Goal: Transaction & Acquisition: Purchase product/service

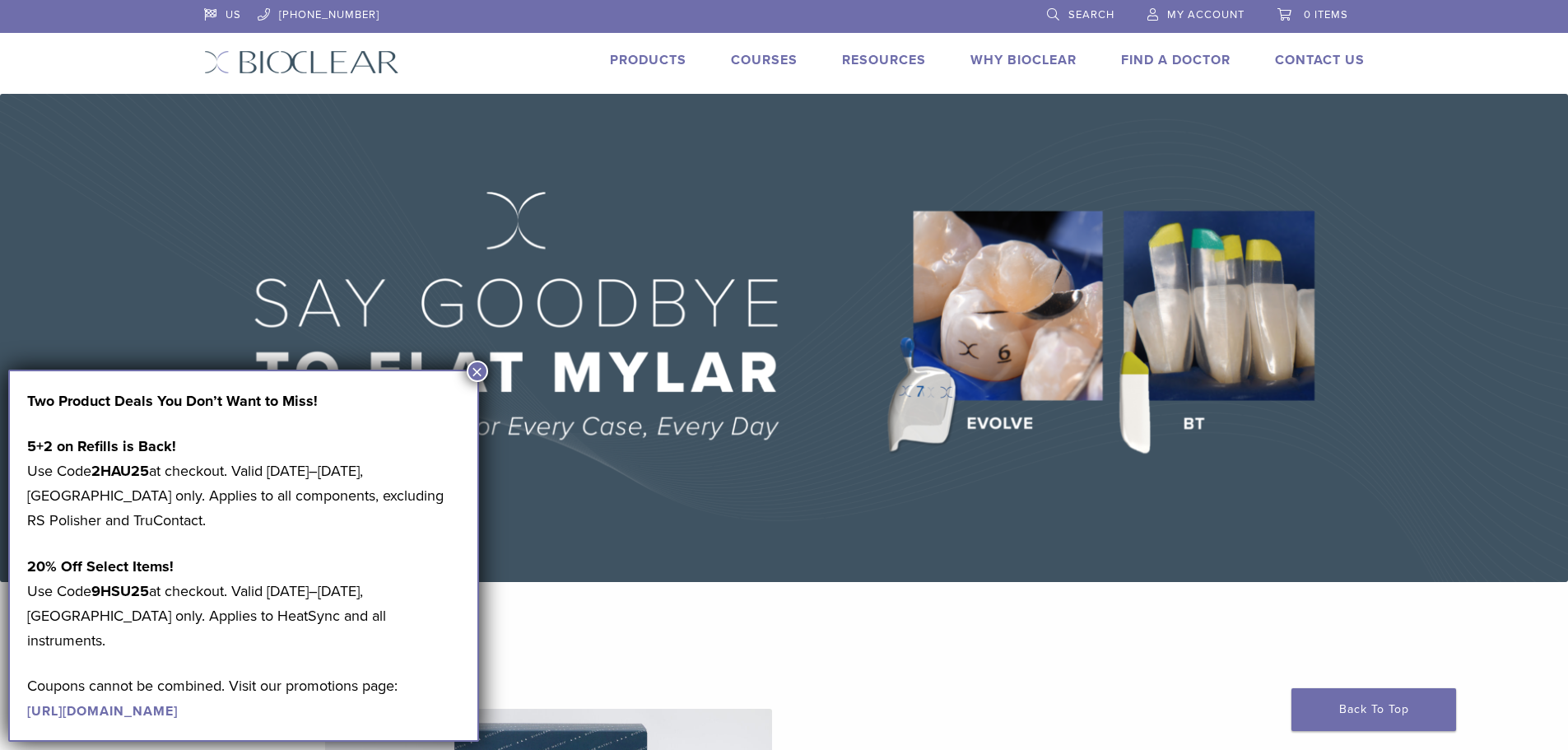
click at [639, 62] on link "Products" at bounding box center [648, 60] width 77 height 16
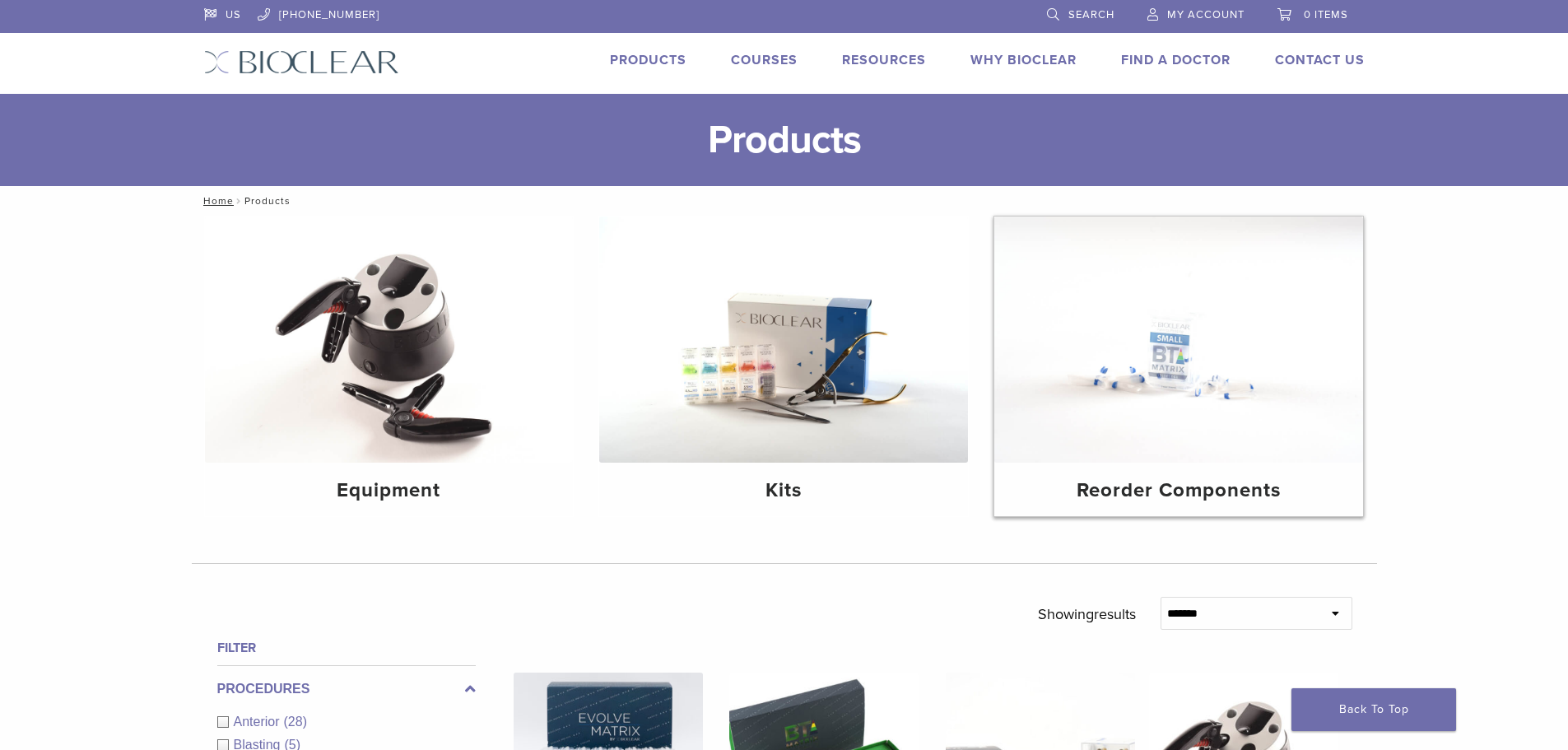
click at [1266, 392] on img at bounding box center [1178, 339] width 368 height 246
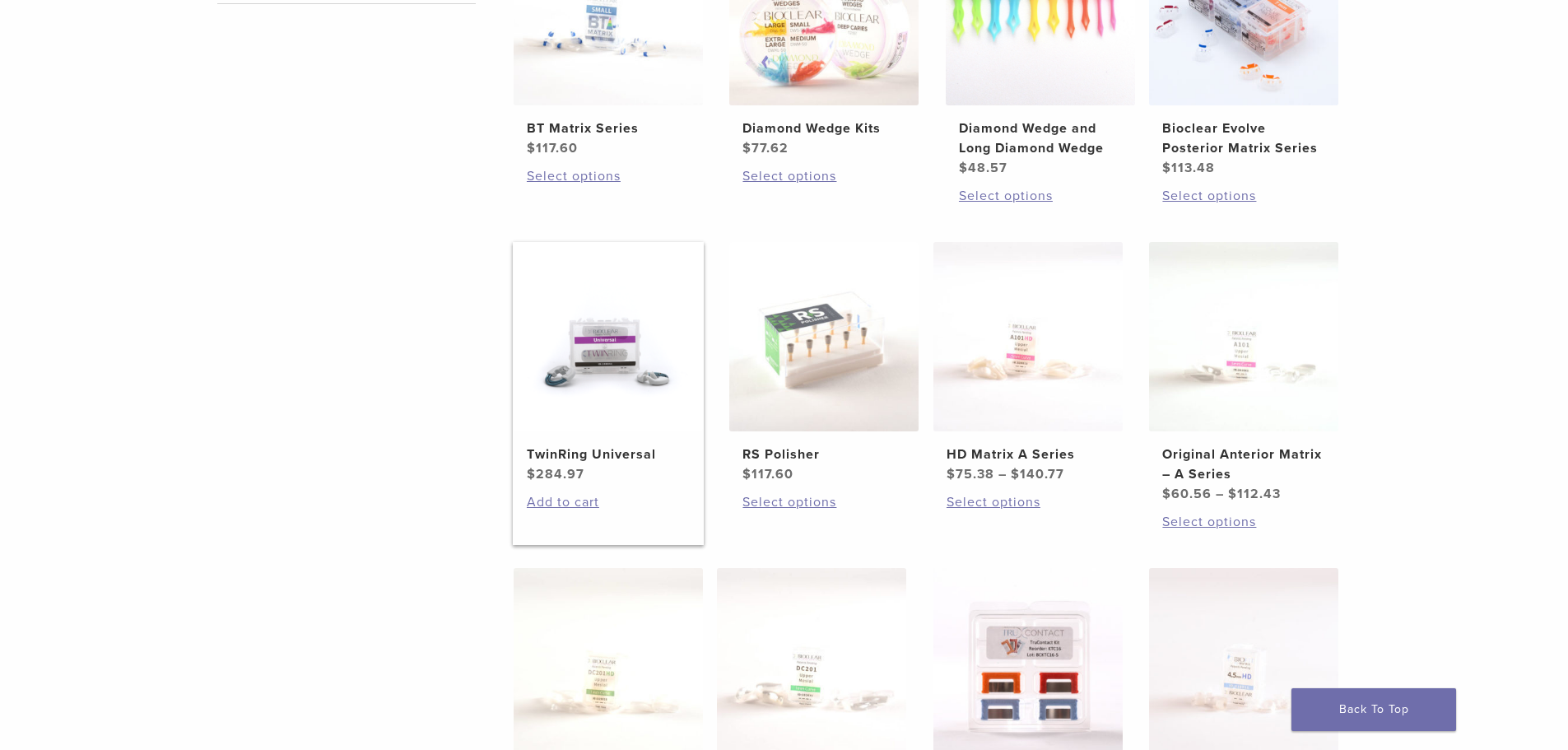
scroll to position [494, 0]
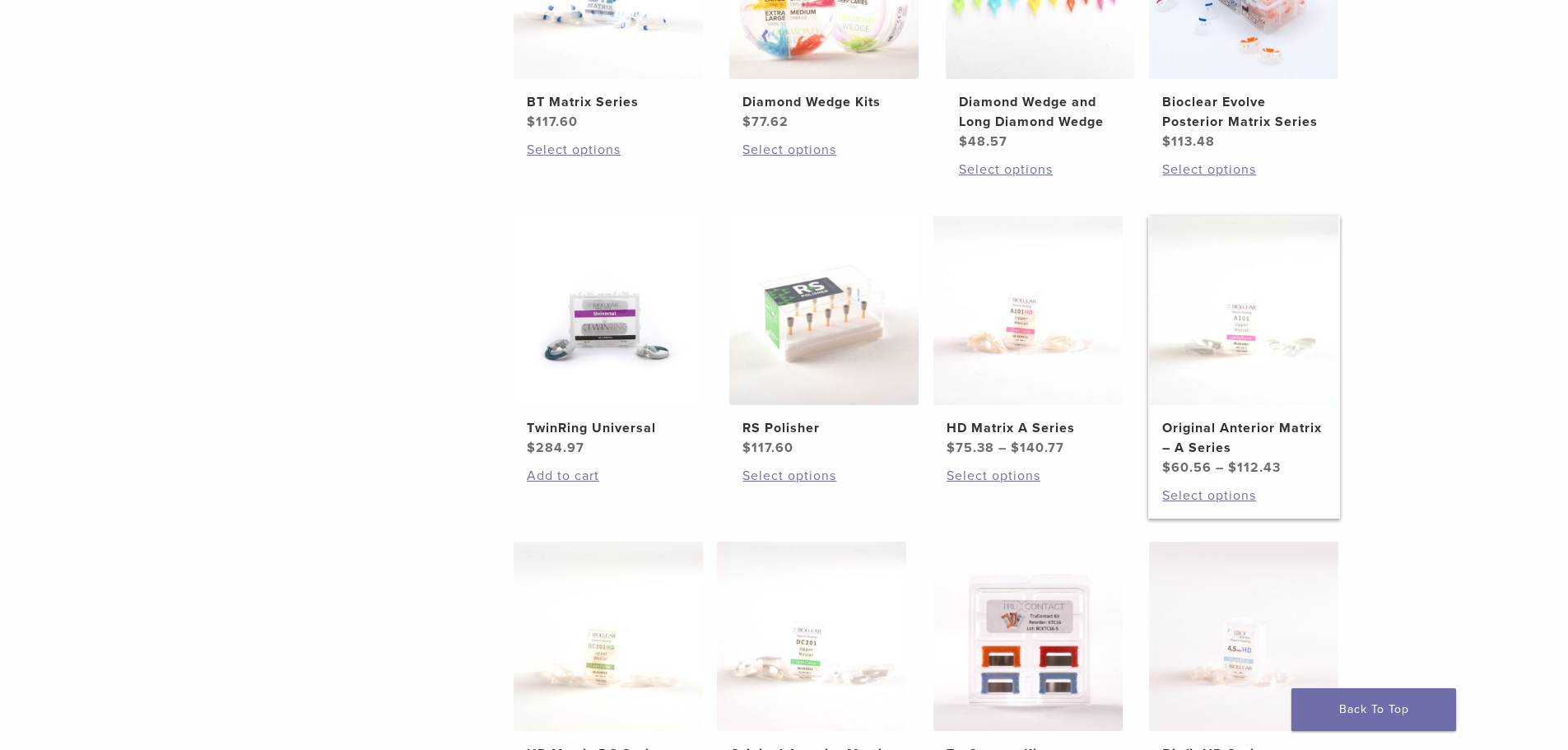
click at [1295, 360] on img at bounding box center [1243, 310] width 189 height 189
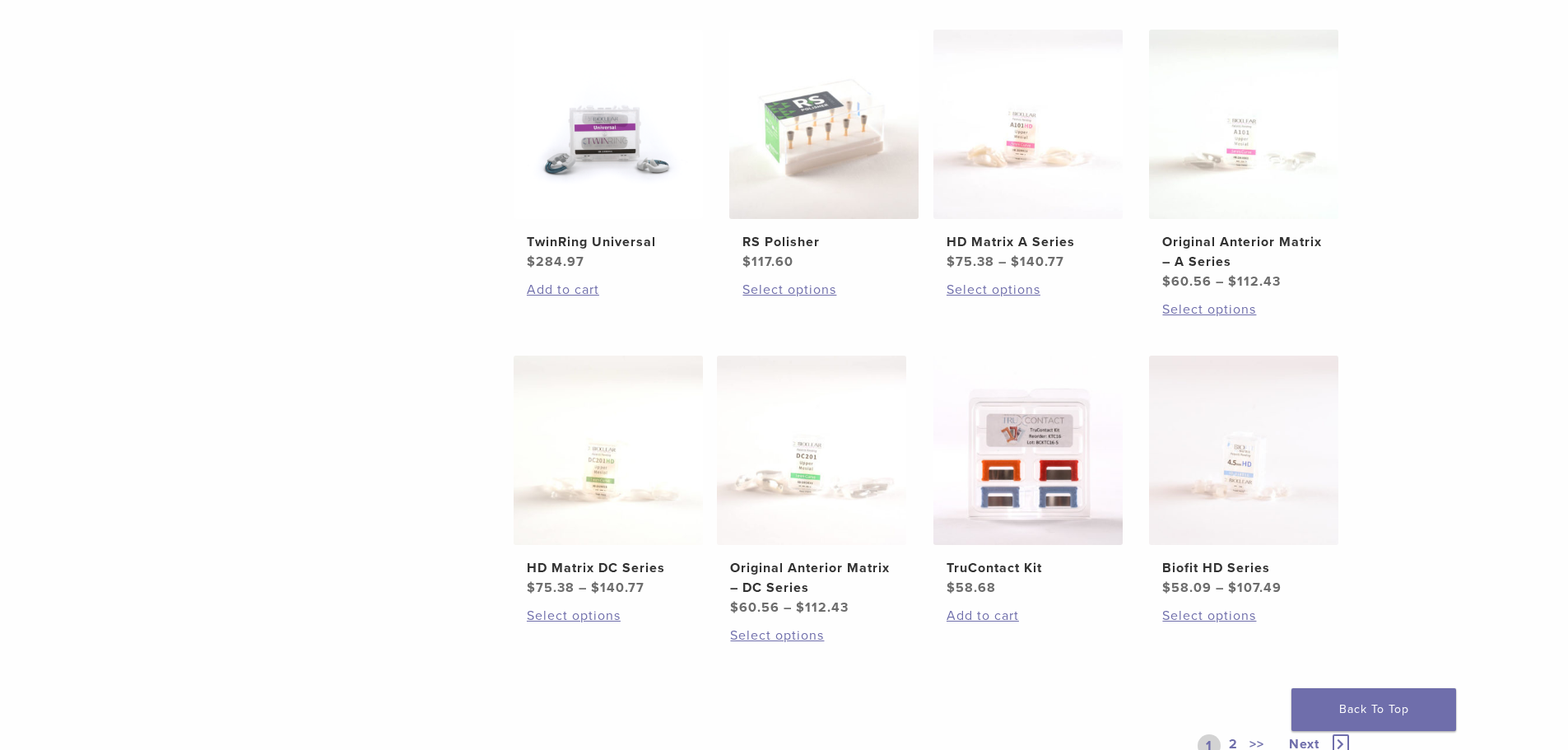
scroll to position [741, 0]
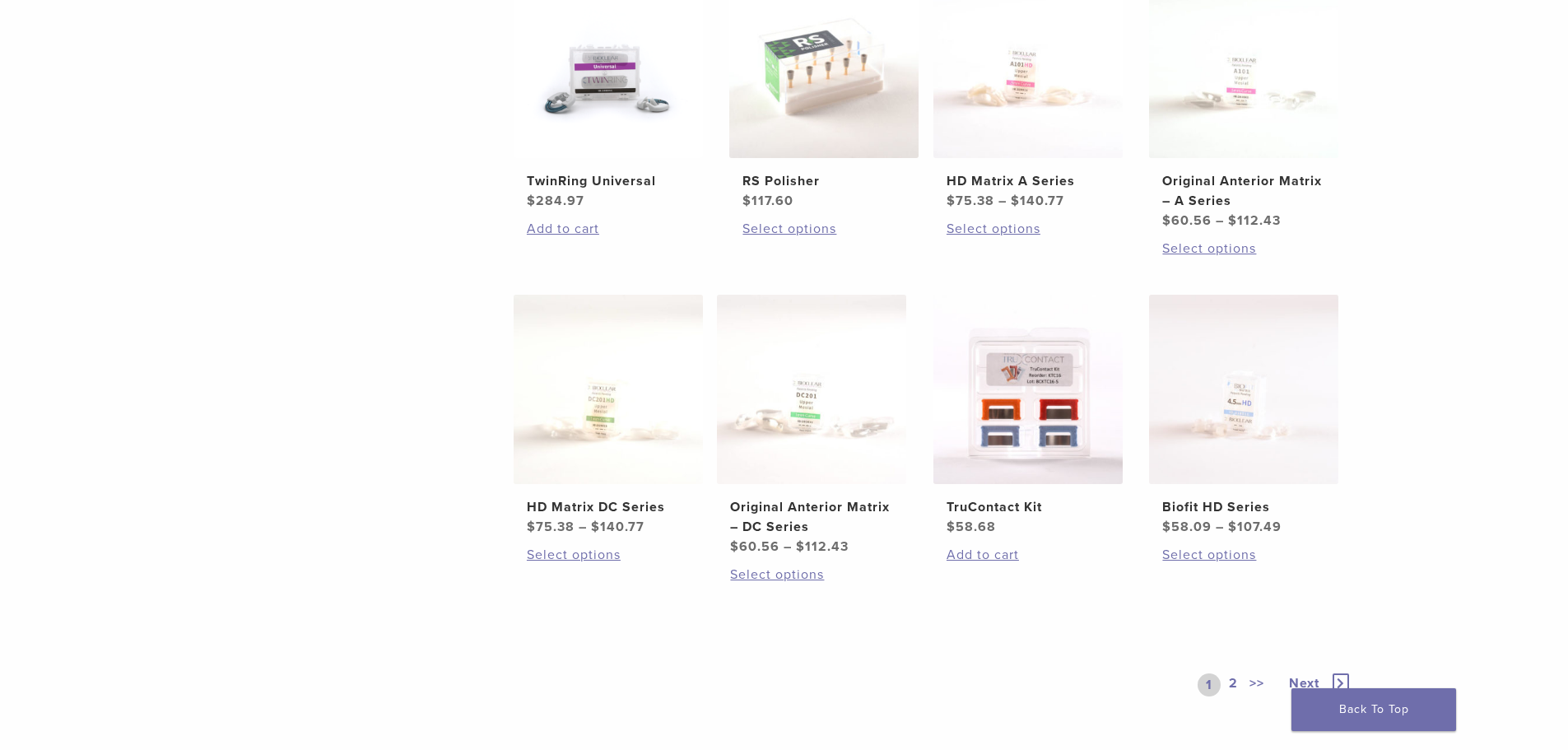
click at [1343, 678] on icon at bounding box center [1340, 683] width 16 height 20
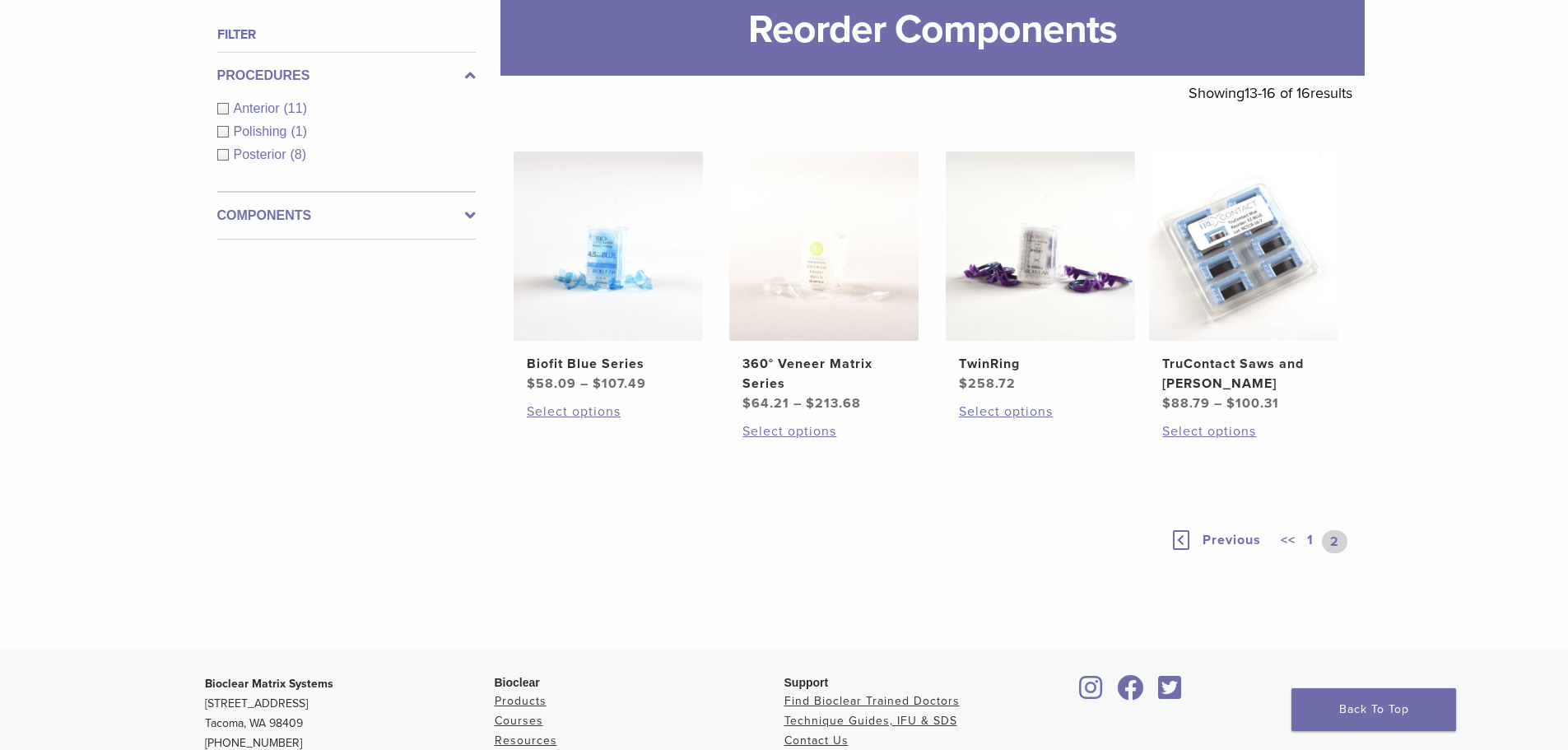
scroll to position [194, 0]
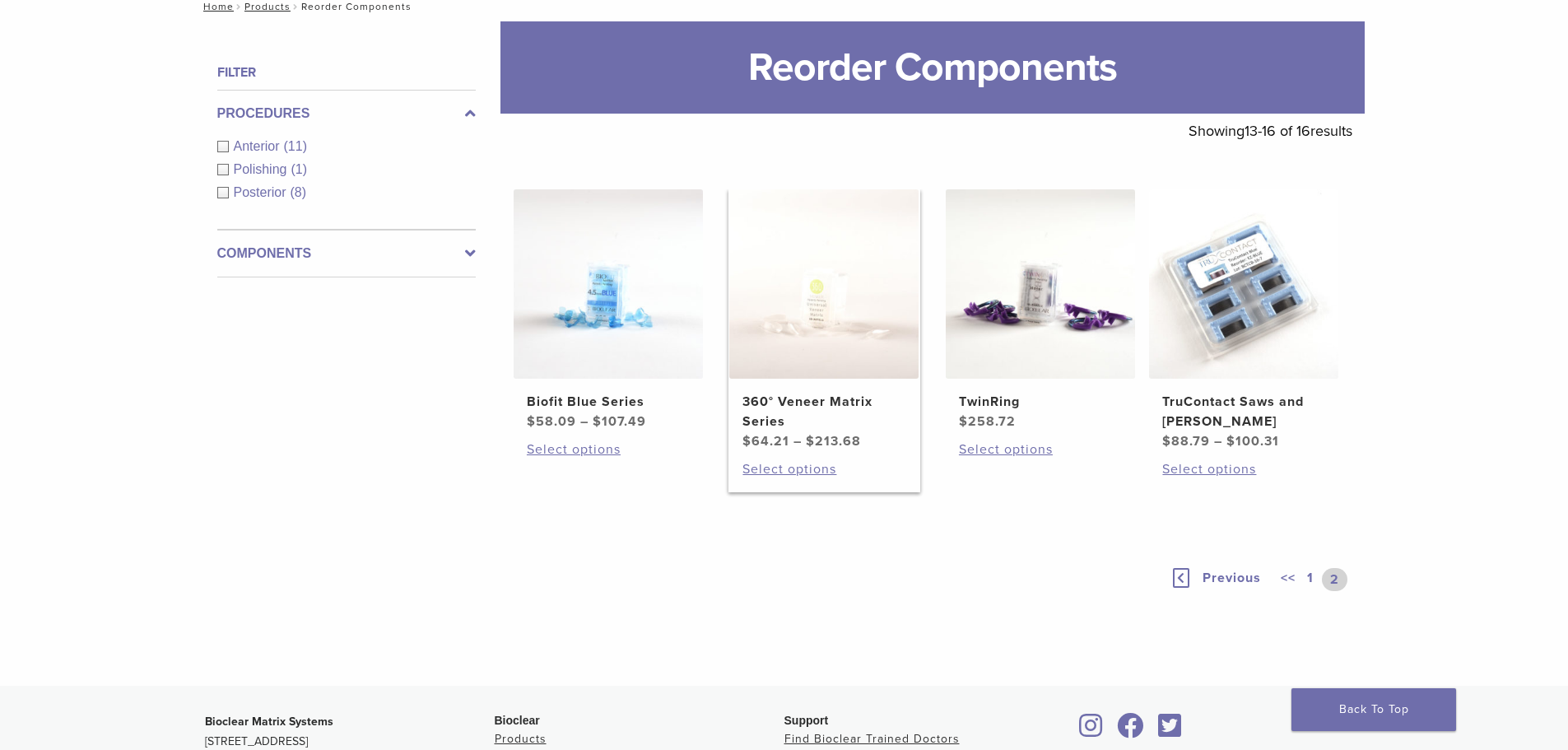
click at [852, 293] on img at bounding box center [823, 283] width 189 height 189
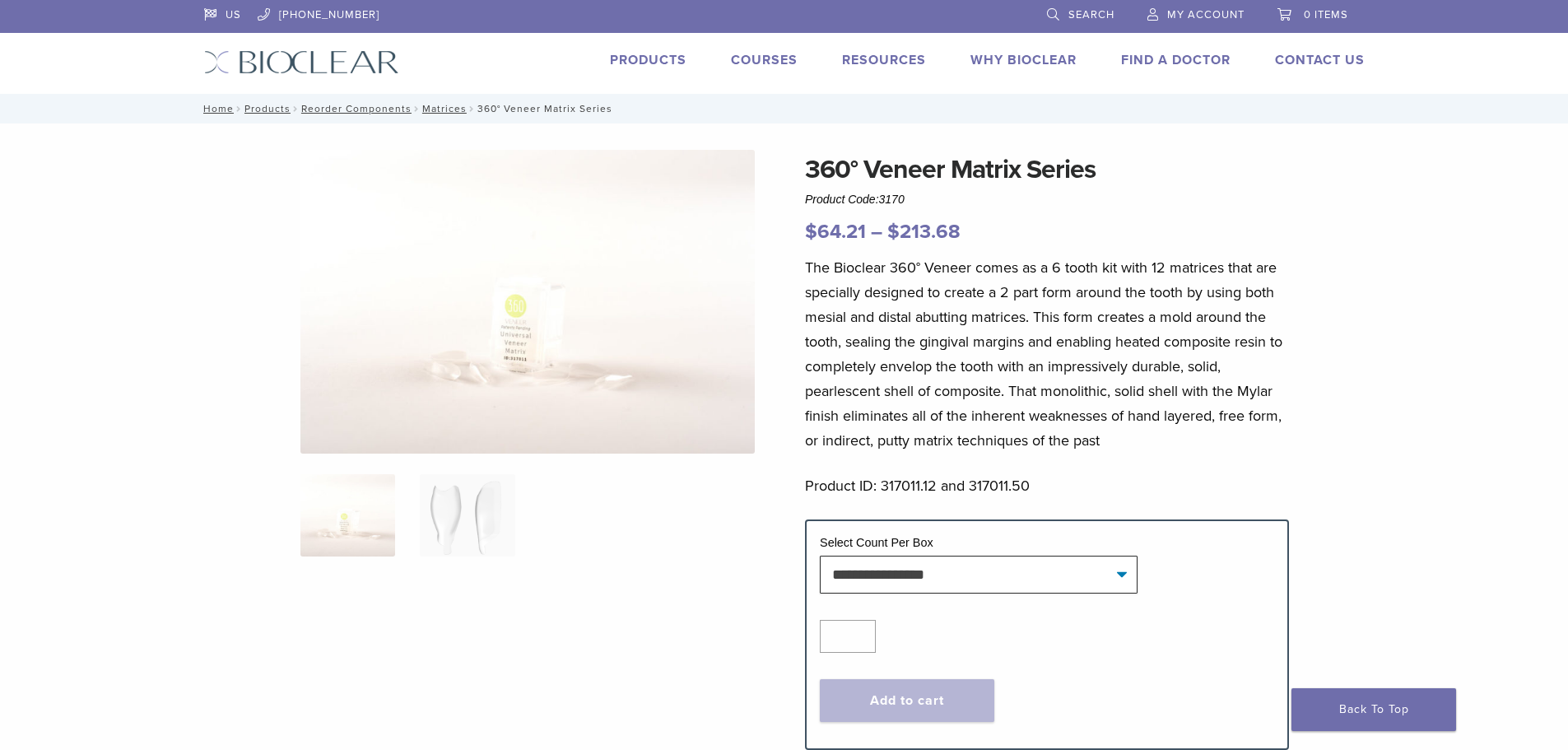
click at [1298, 13] on link "0 items" at bounding box center [1313, 12] width 71 height 25
click at [1189, 5] on link "My Account" at bounding box center [1195, 12] width 98 height 25
click at [656, 54] on li "Products" at bounding box center [648, 60] width 77 height 20
click at [656, 58] on link "Products" at bounding box center [648, 60] width 77 height 16
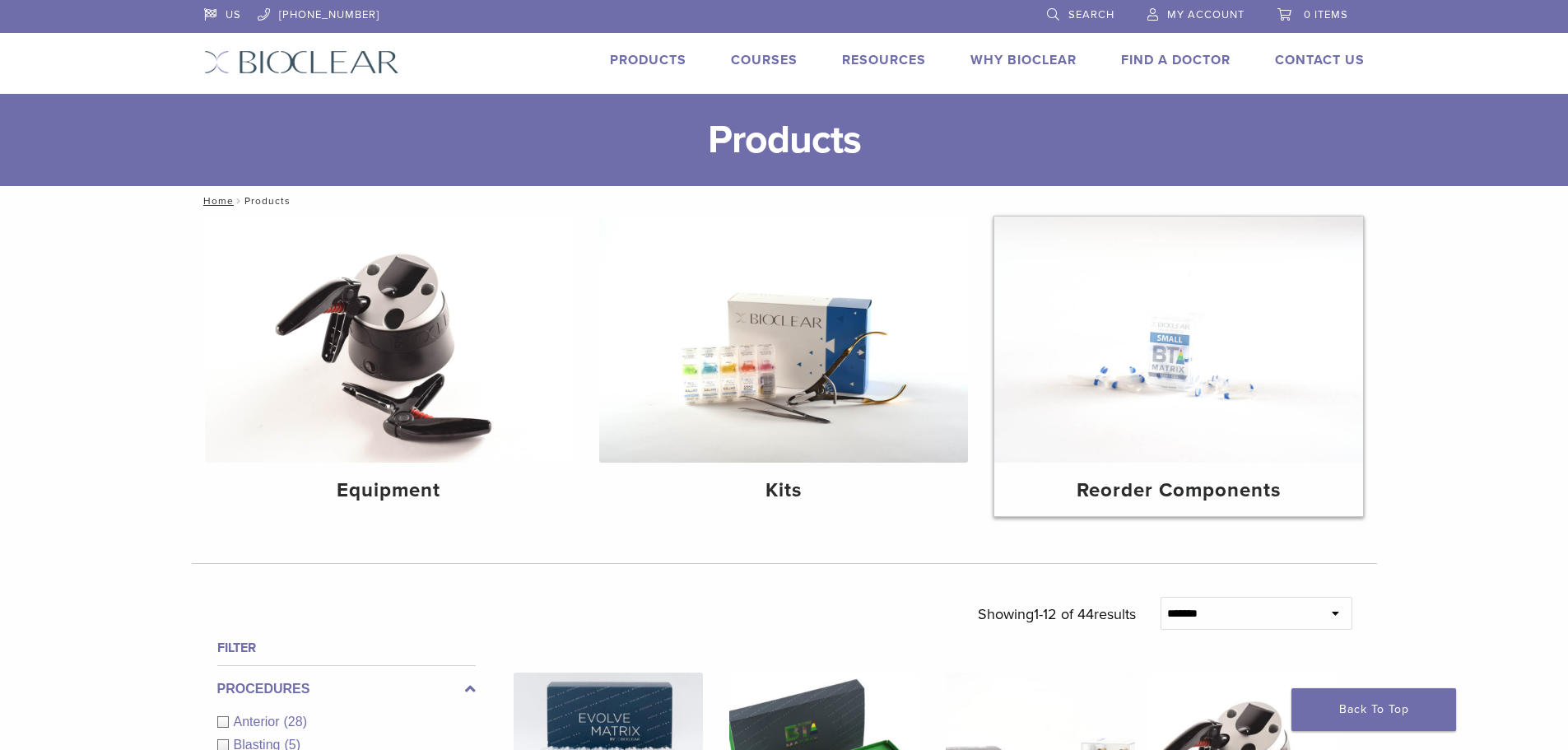
click at [1248, 369] on img at bounding box center [1178, 339] width 368 height 246
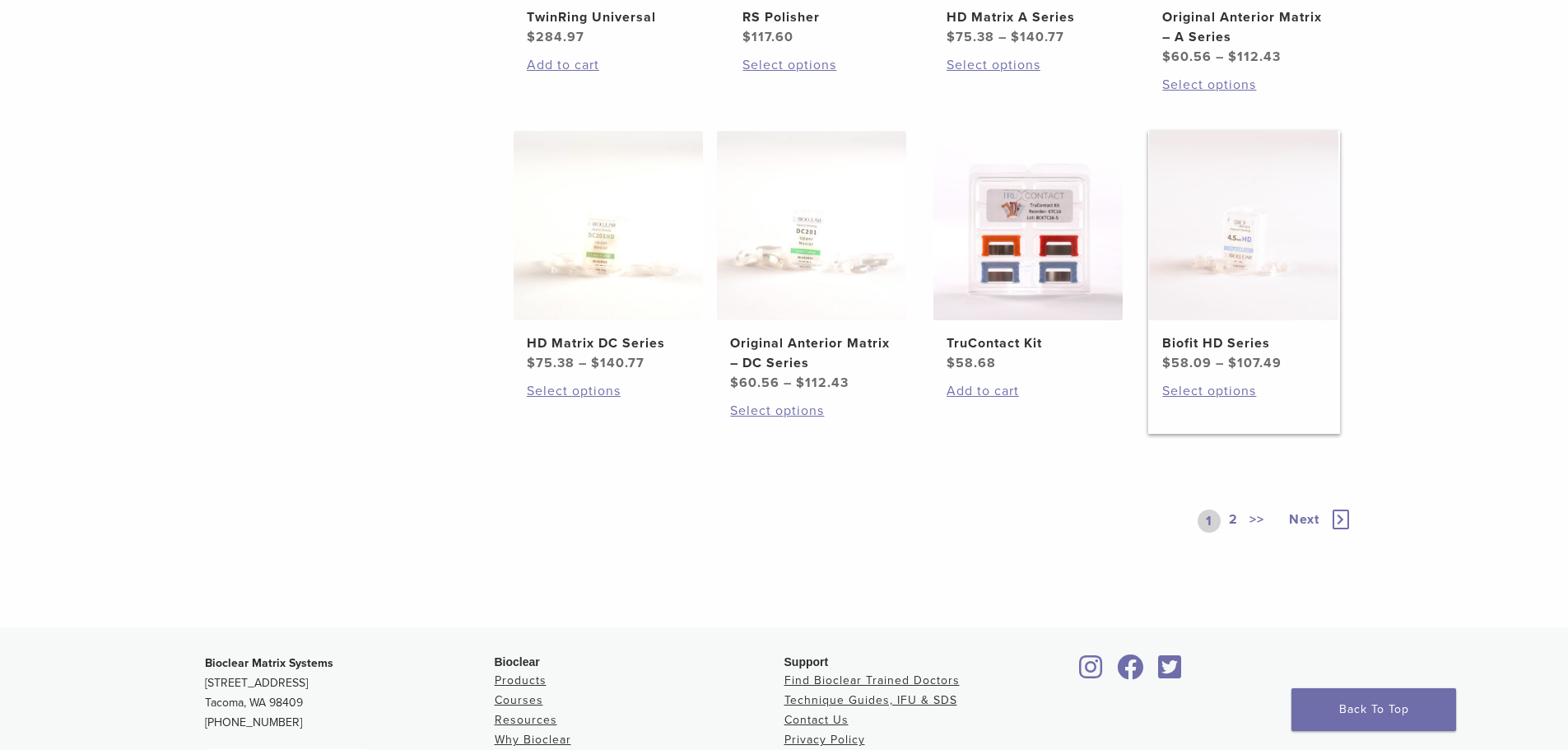
scroll to position [905, 0]
click at [1231, 520] on link "2" at bounding box center [1233, 520] width 16 height 23
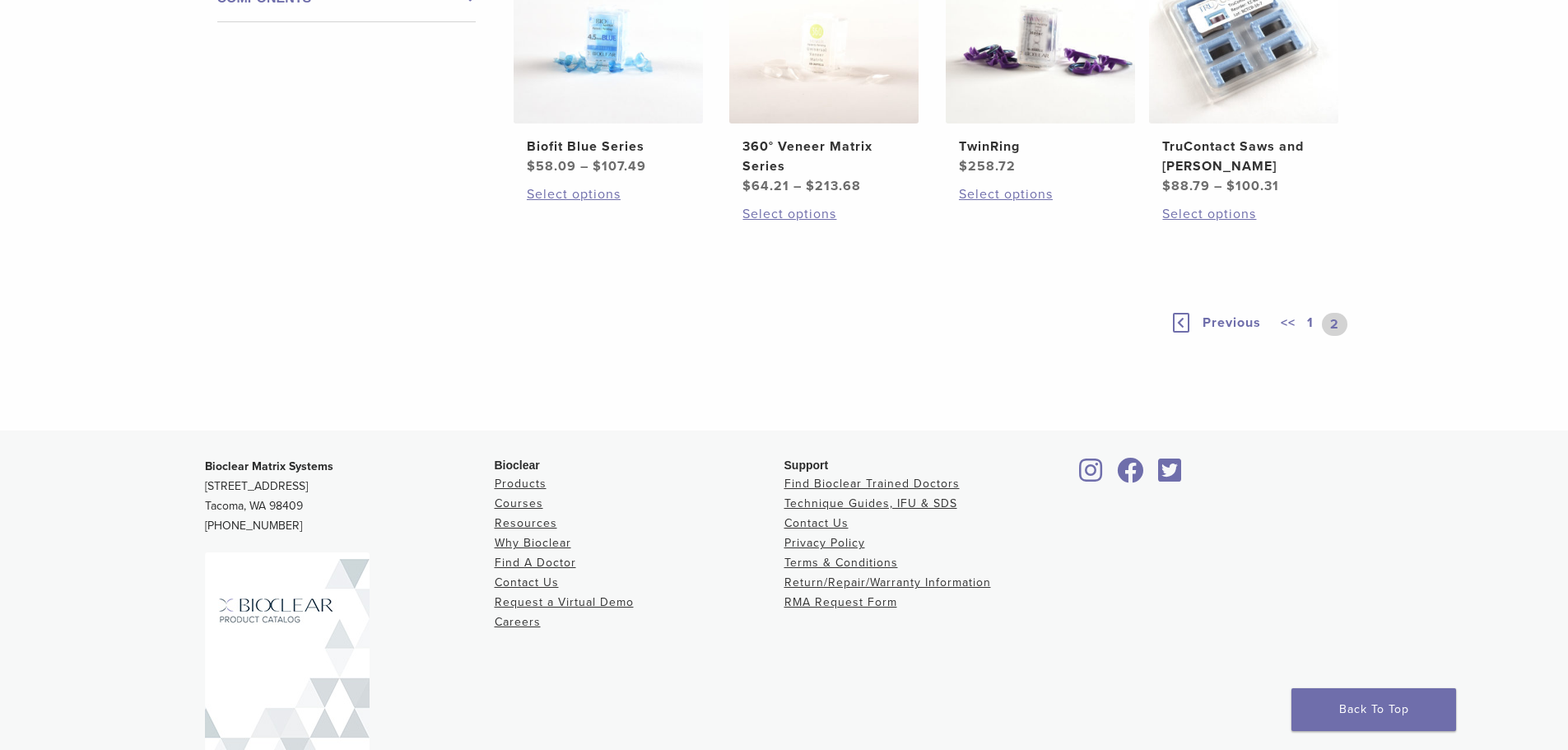
scroll to position [276, 0]
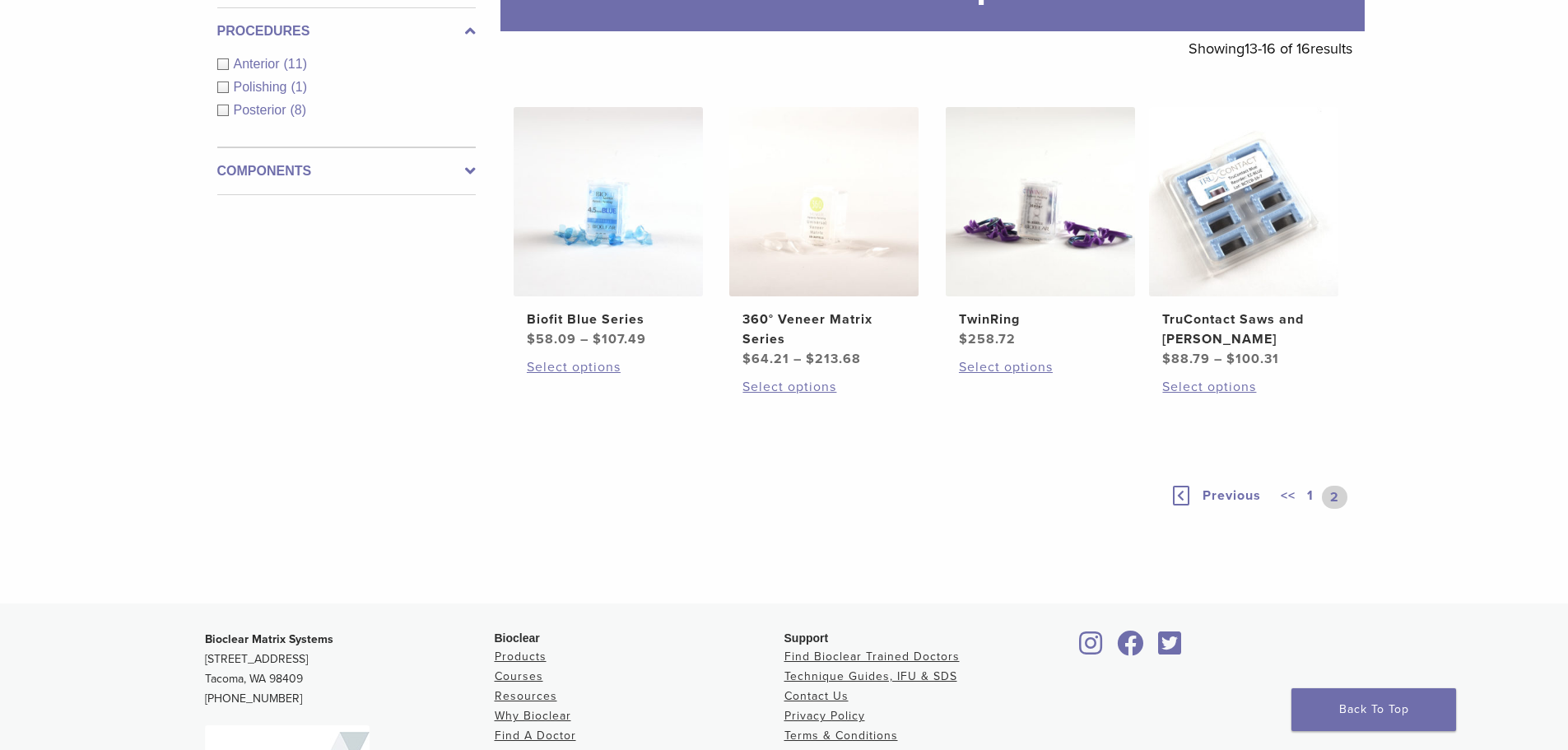
click at [1225, 489] on span "Previous" at bounding box center [1231, 495] width 59 height 16
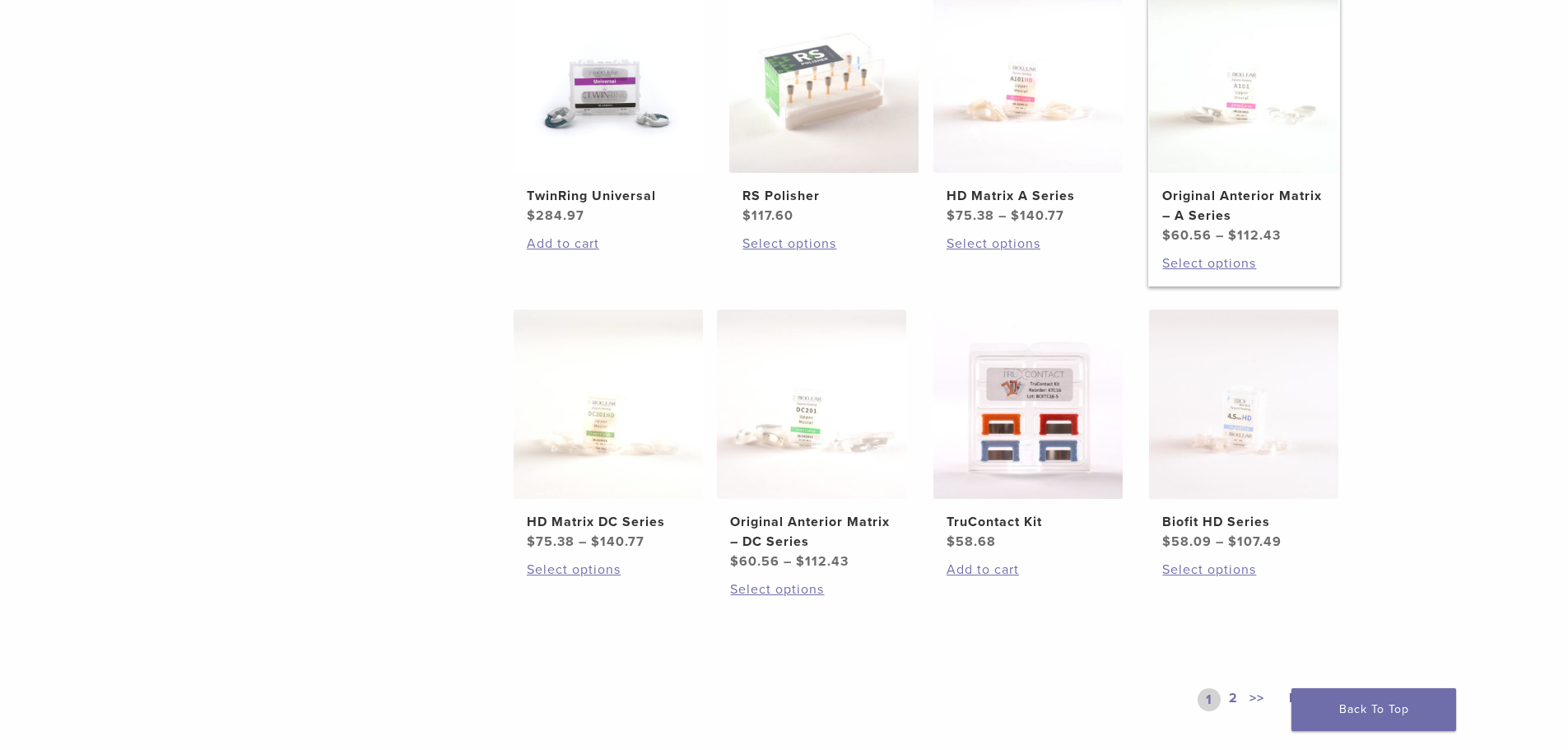
scroll to position [524, 0]
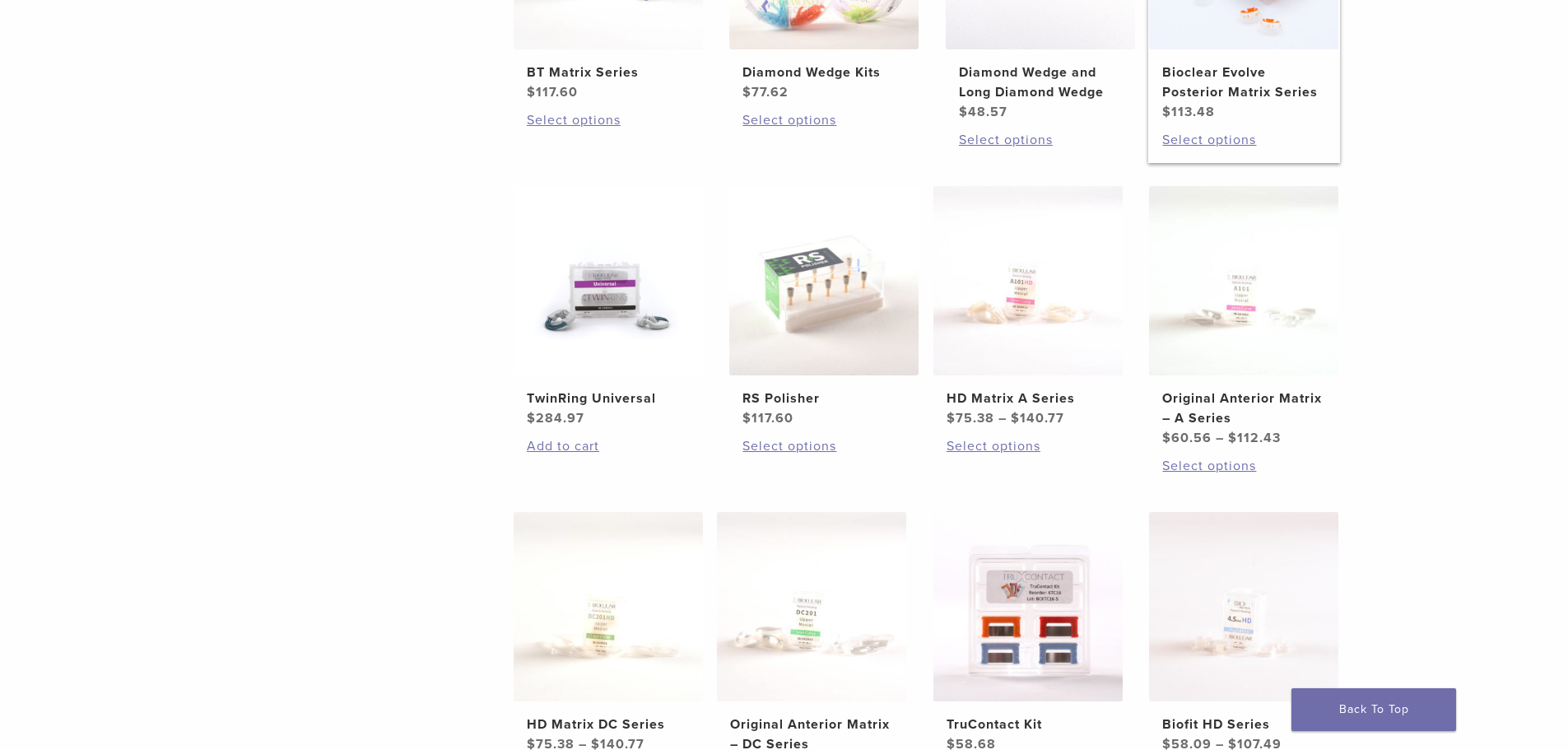
click at [1279, 63] on h2 "Bioclear Evolve Posterior Matrix Series" at bounding box center [1244, 82] width 163 height 40
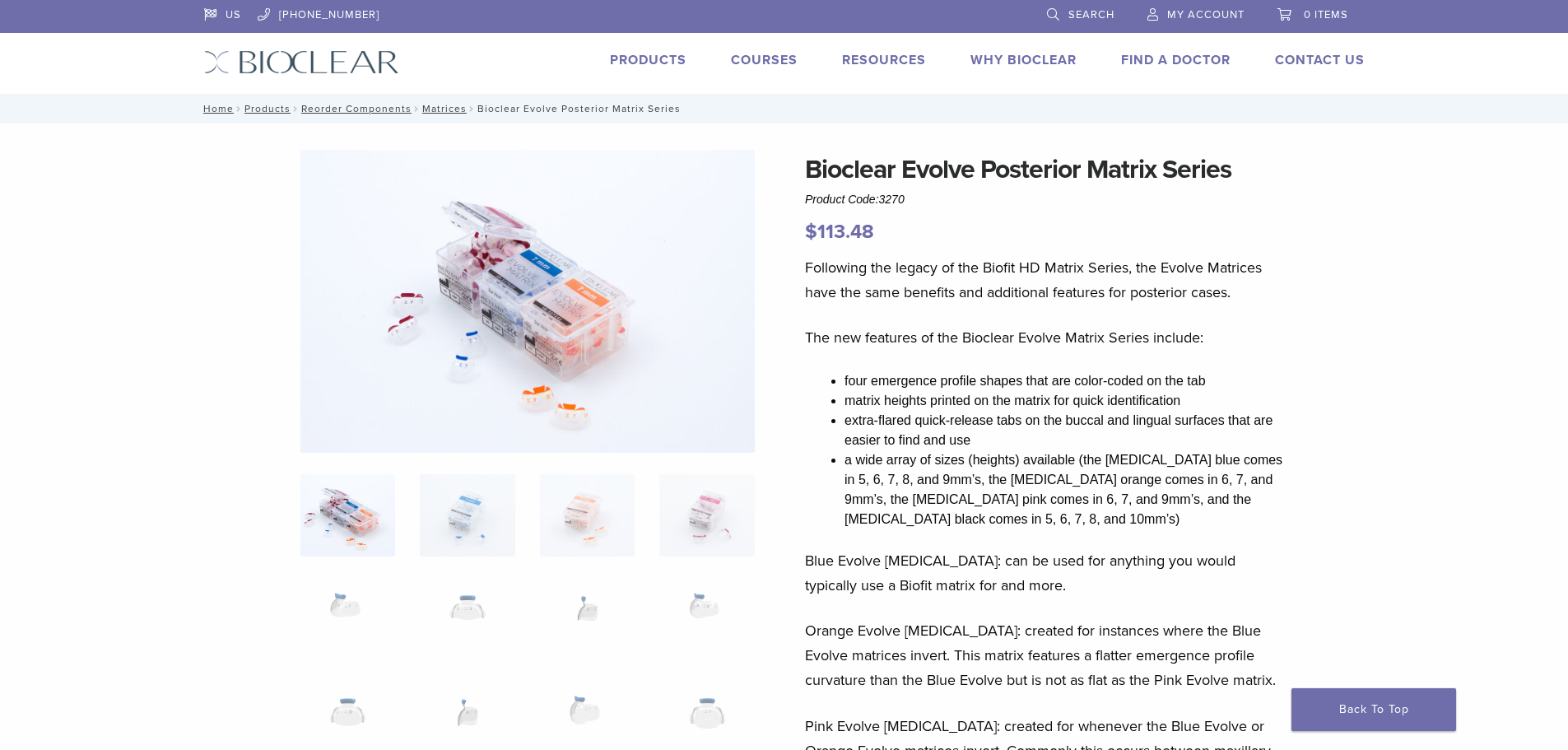
click at [1208, 18] on span "My Account" at bounding box center [1206, 15] width 78 height 13
click at [428, 109] on link "Matrices" at bounding box center [444, 108] width 44 height 11
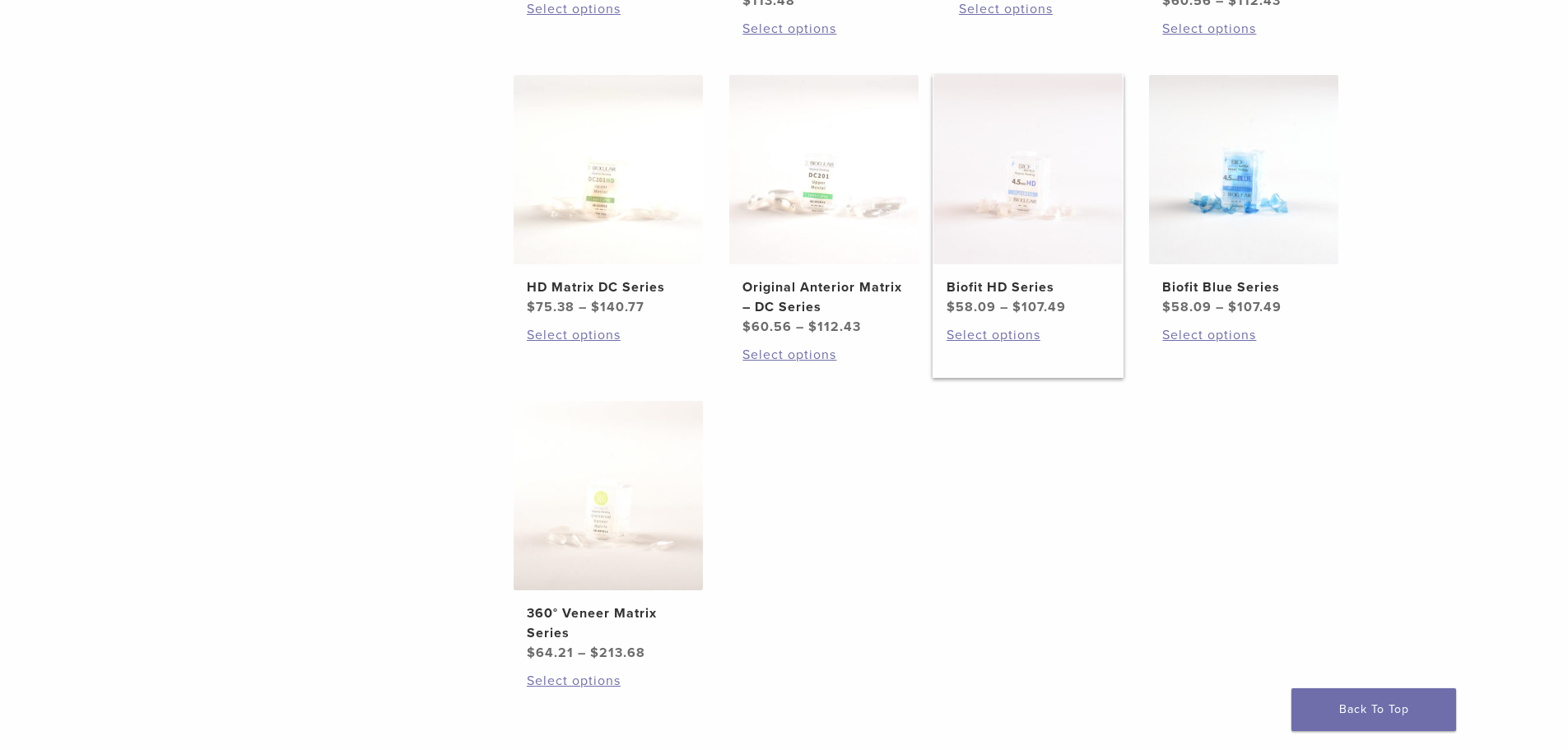
scroll to position [659, 0]
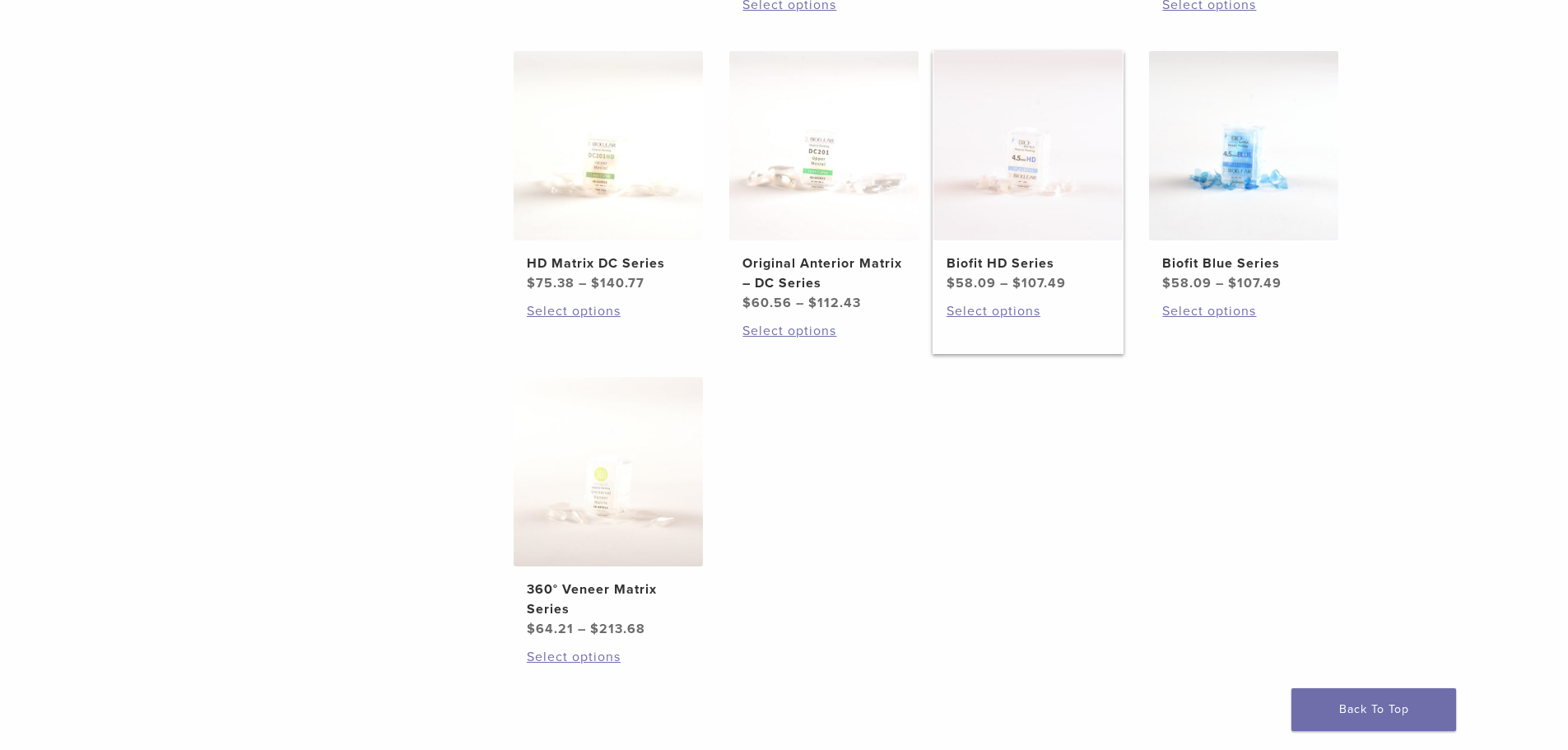
click at [1038, 271] on h2 "Biofit HD Series" at bounding box center [1028, 263] width 163 height 20
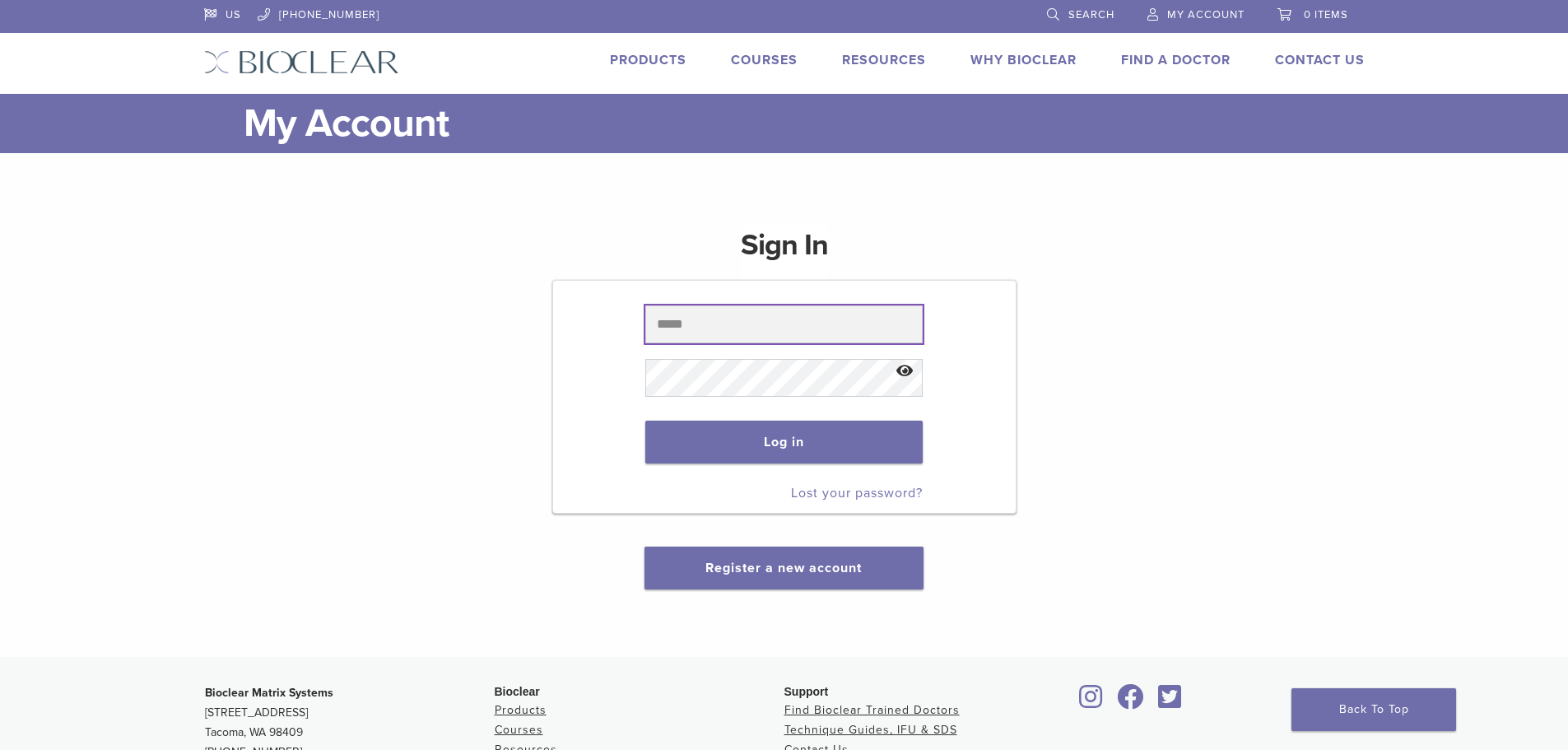
click at [814, 315] on input "text" at bounding box center [784, 325] width 277 height 38
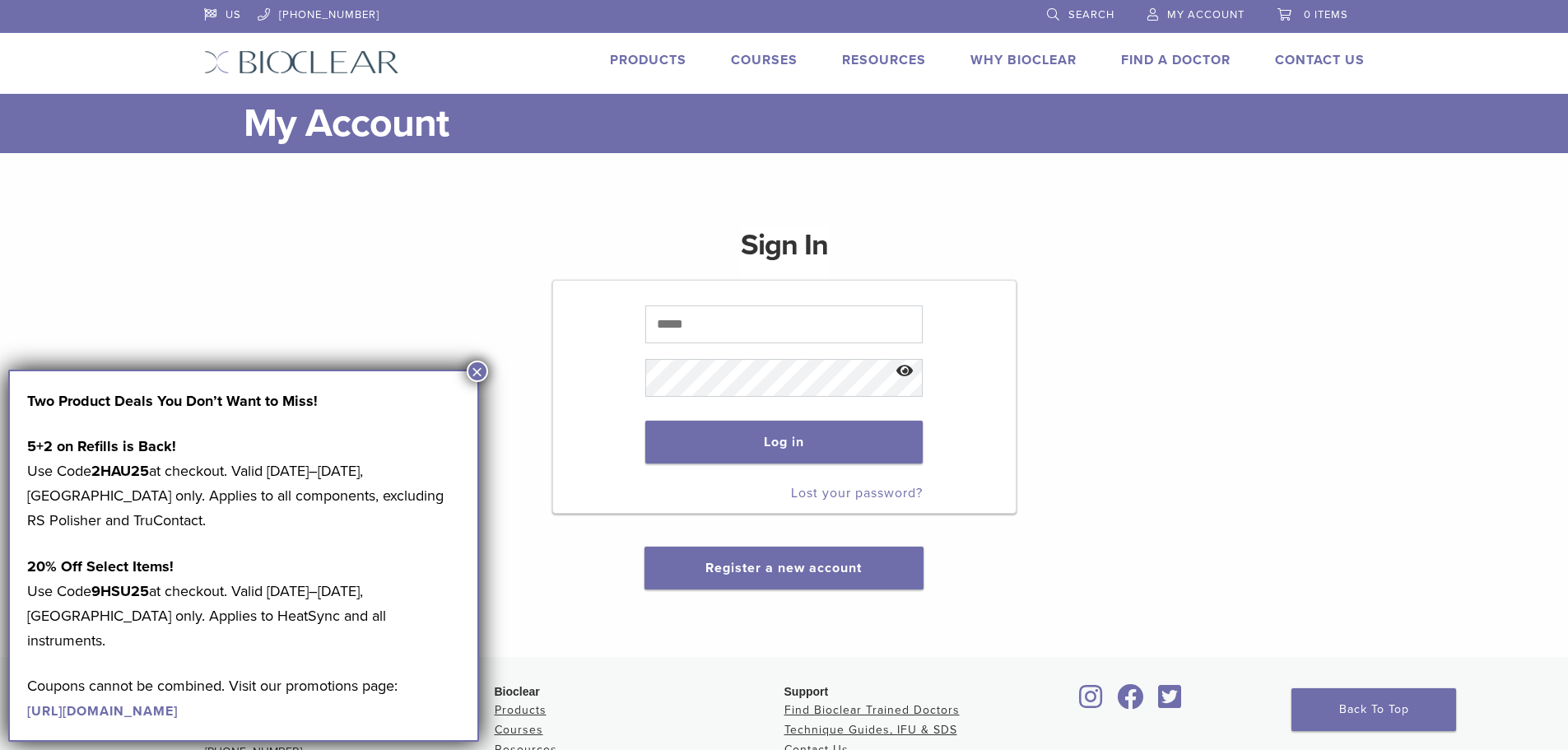
click at [662, 47] on div "US 1.855.712.5327 Search My Account 0 items Cart No products in the cart. Back …" at bounding box center [784, 47] width 1185 height 94
click at [661, 49] on div "US 1.855.712.5327 Search My Account 0 items Cart No products in the cart. Back …" at bounding box center [784, 47] width 1185 height 94
click at [662, 57] on link "Products" at bounding box center [648, 60] width 77 height 16
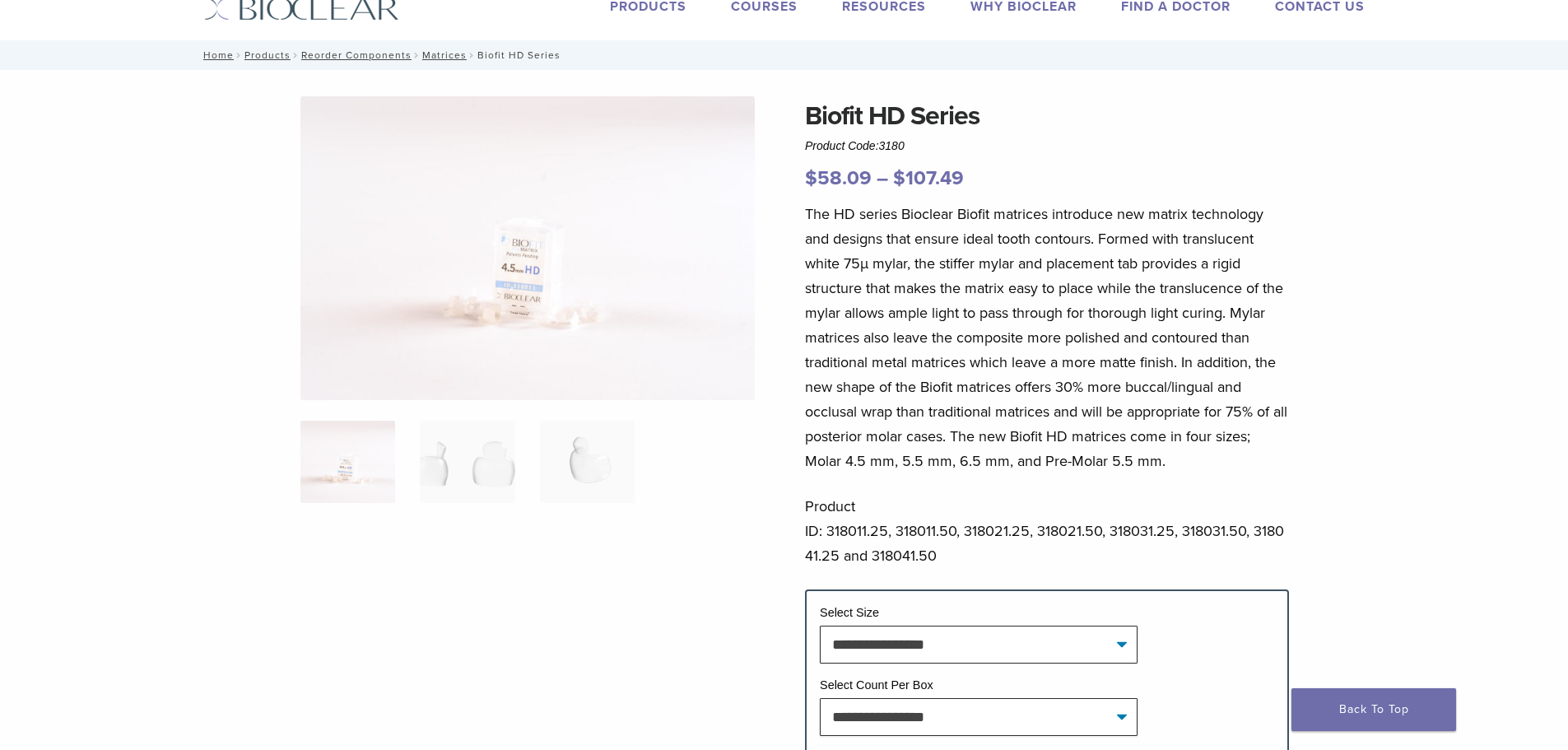
scroll to position [82, 0]
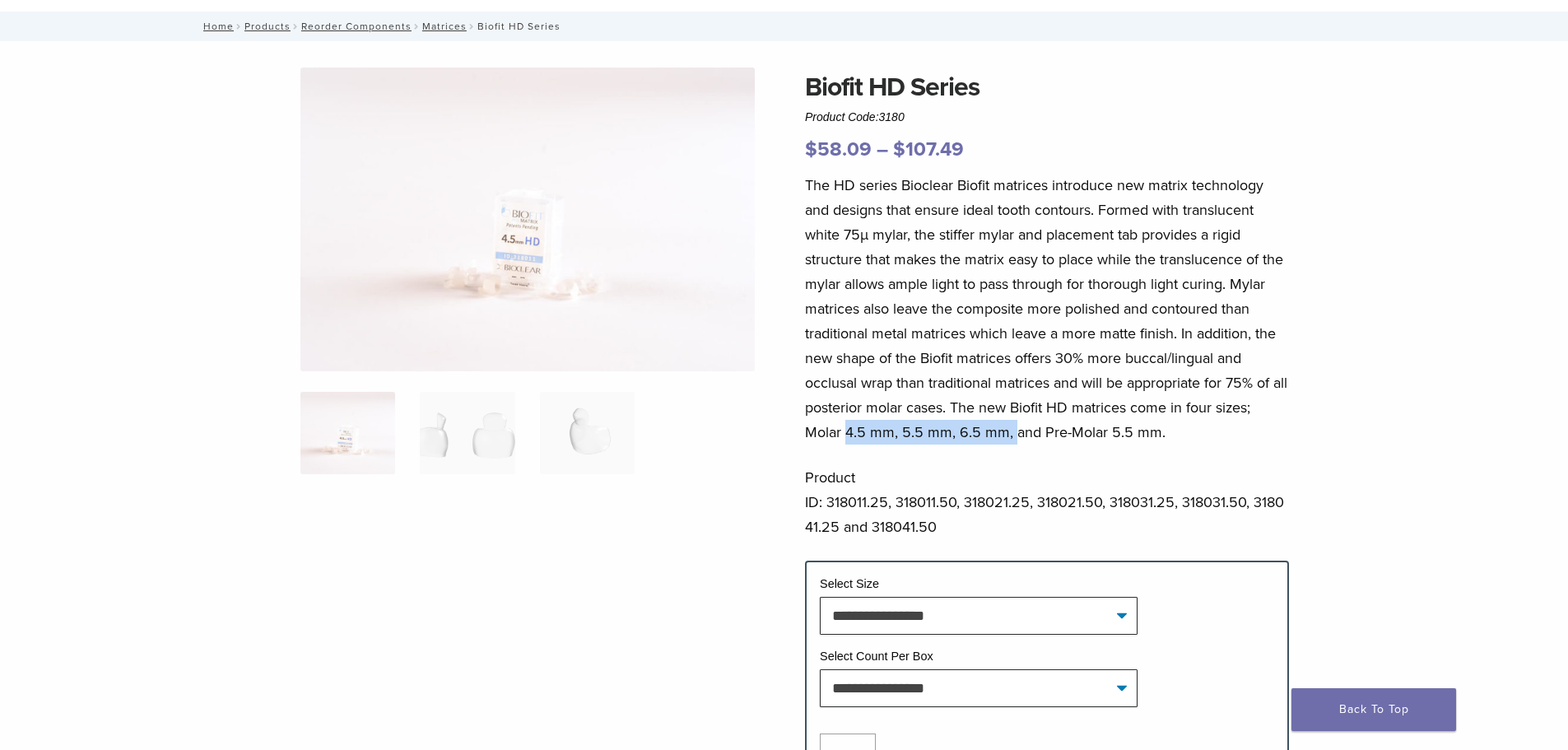
drag, startPoint x: 847, startPoint y: 427, endPoint x: 1013, endPoint y: 428, distance: 166.0
click at [1011, 428] on p "The HD series Bioclear Biofit matrices introduce new matrix technology and desi…" at bounding box center [1047, 308] width 484 height 272
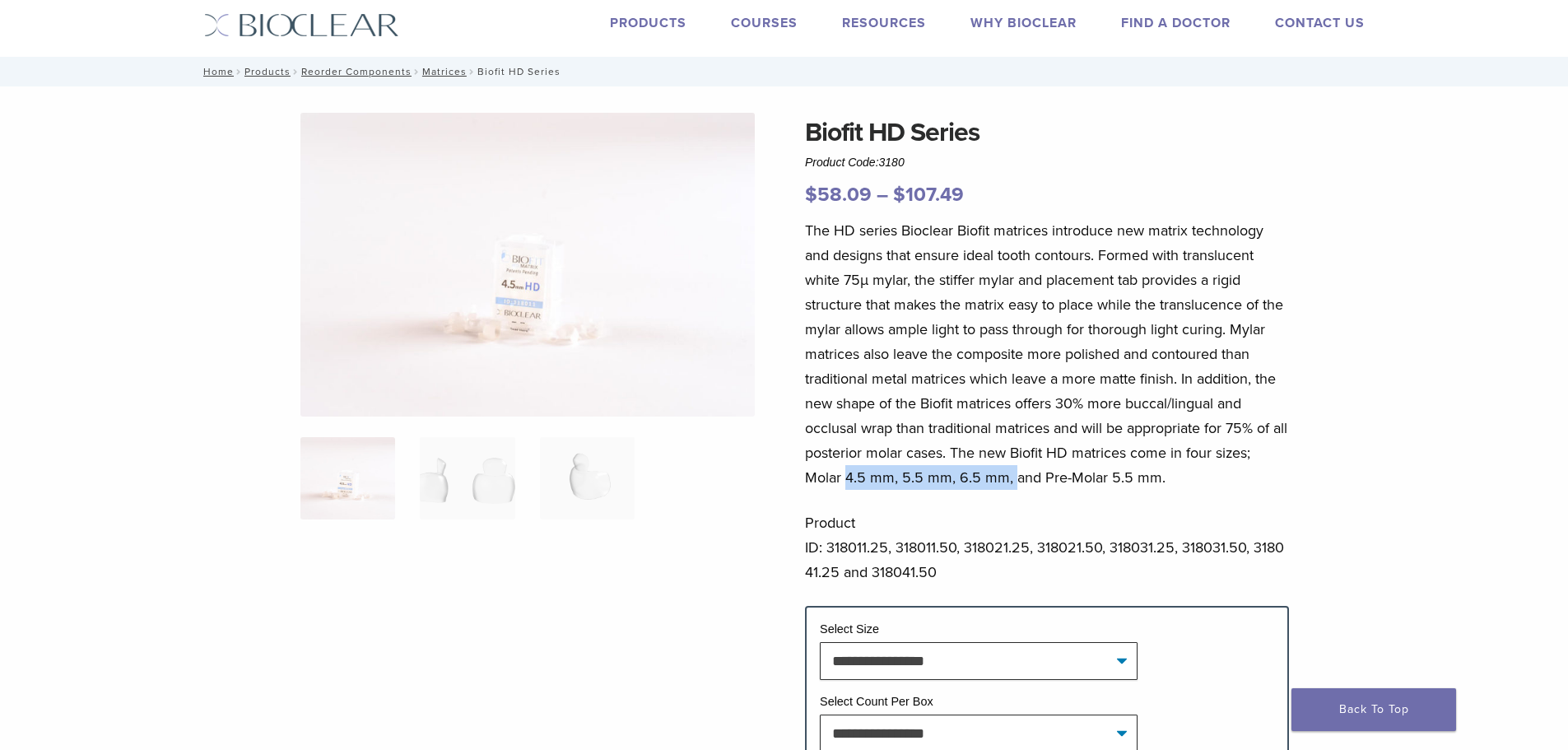
scroll to position [0, 0]
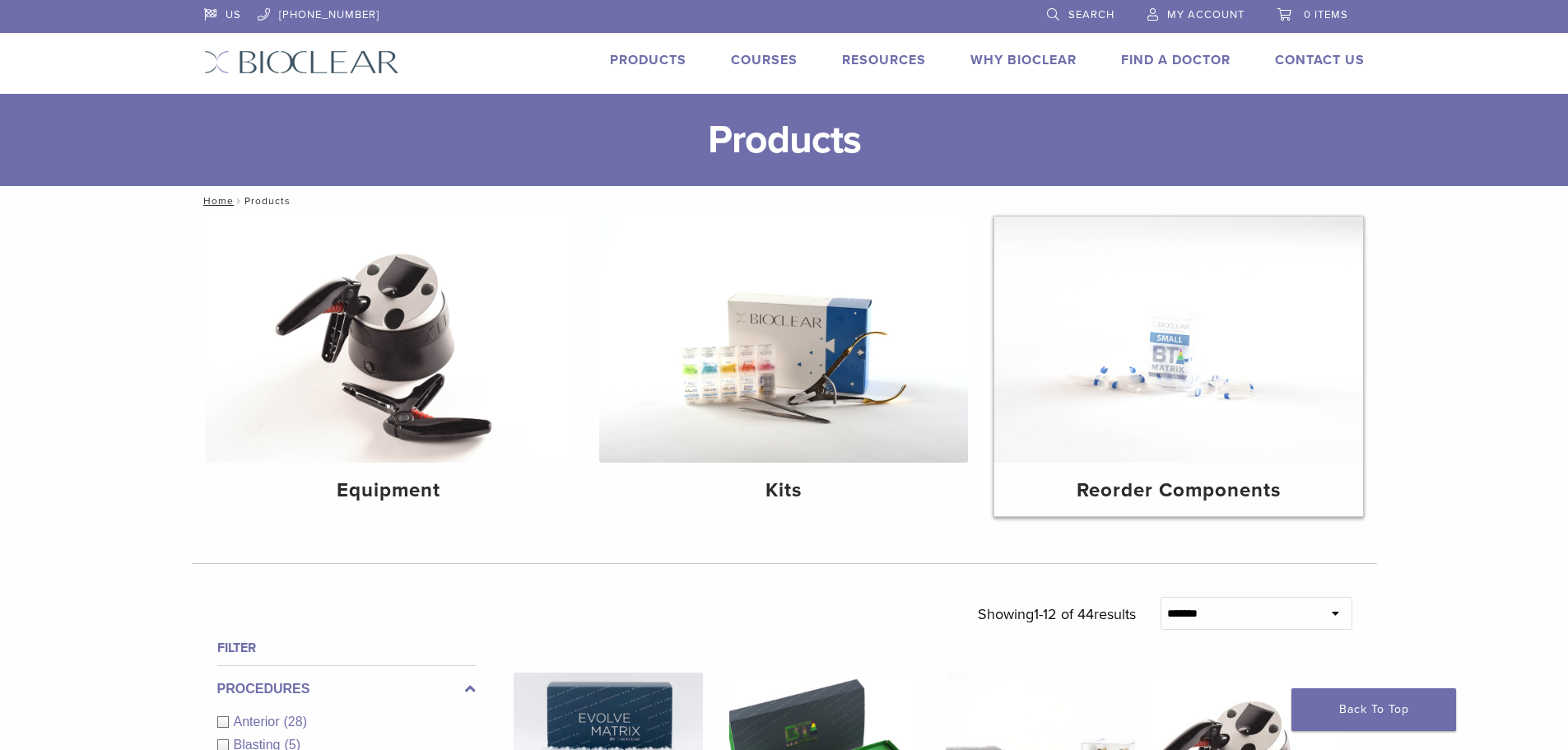
click at [1251, 434] on img at bounding box center [1178, 339] width 368 height 246
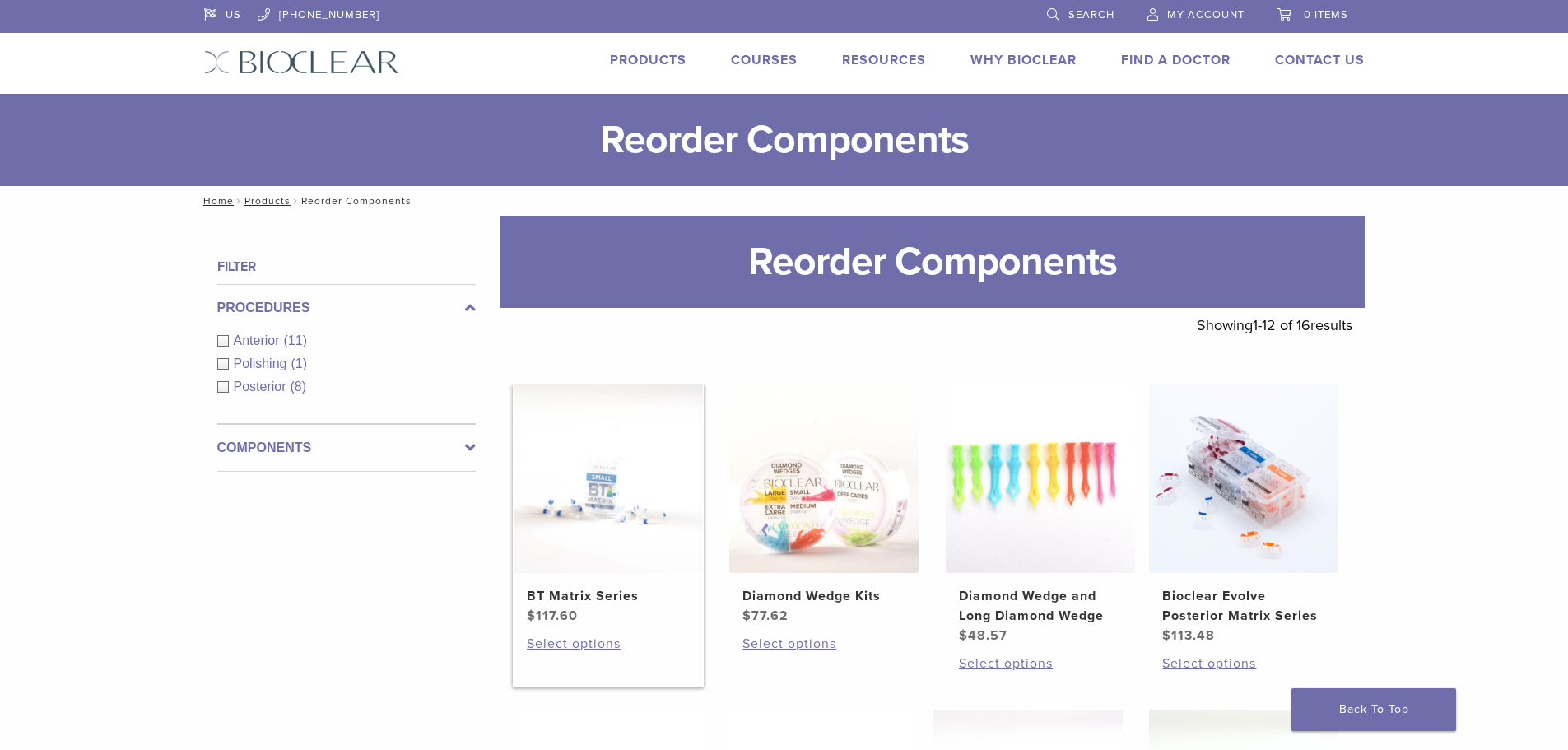
click at [638, 517] on img at bounding box center [608, 477] width 189 height 189
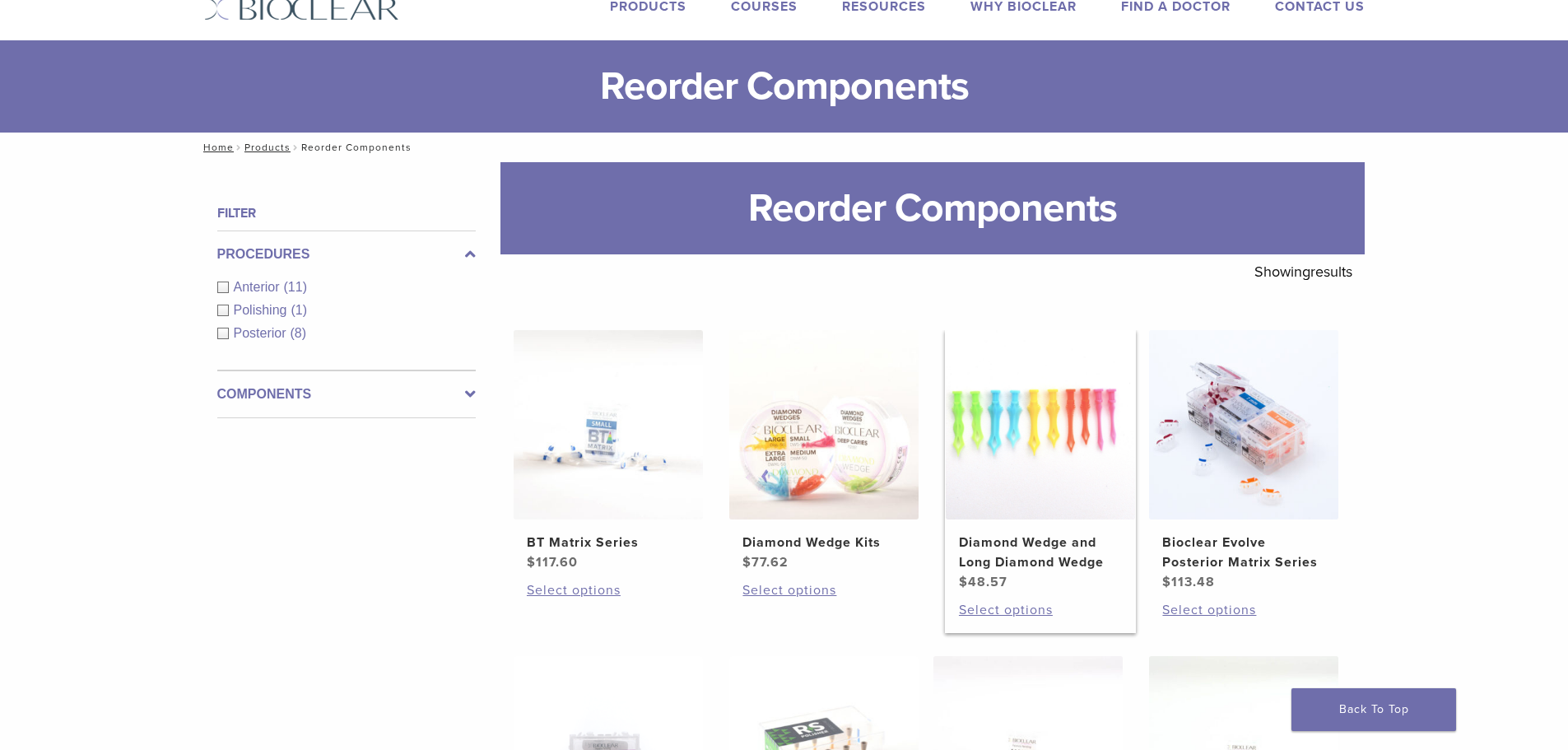
scroll to position [82, 0]
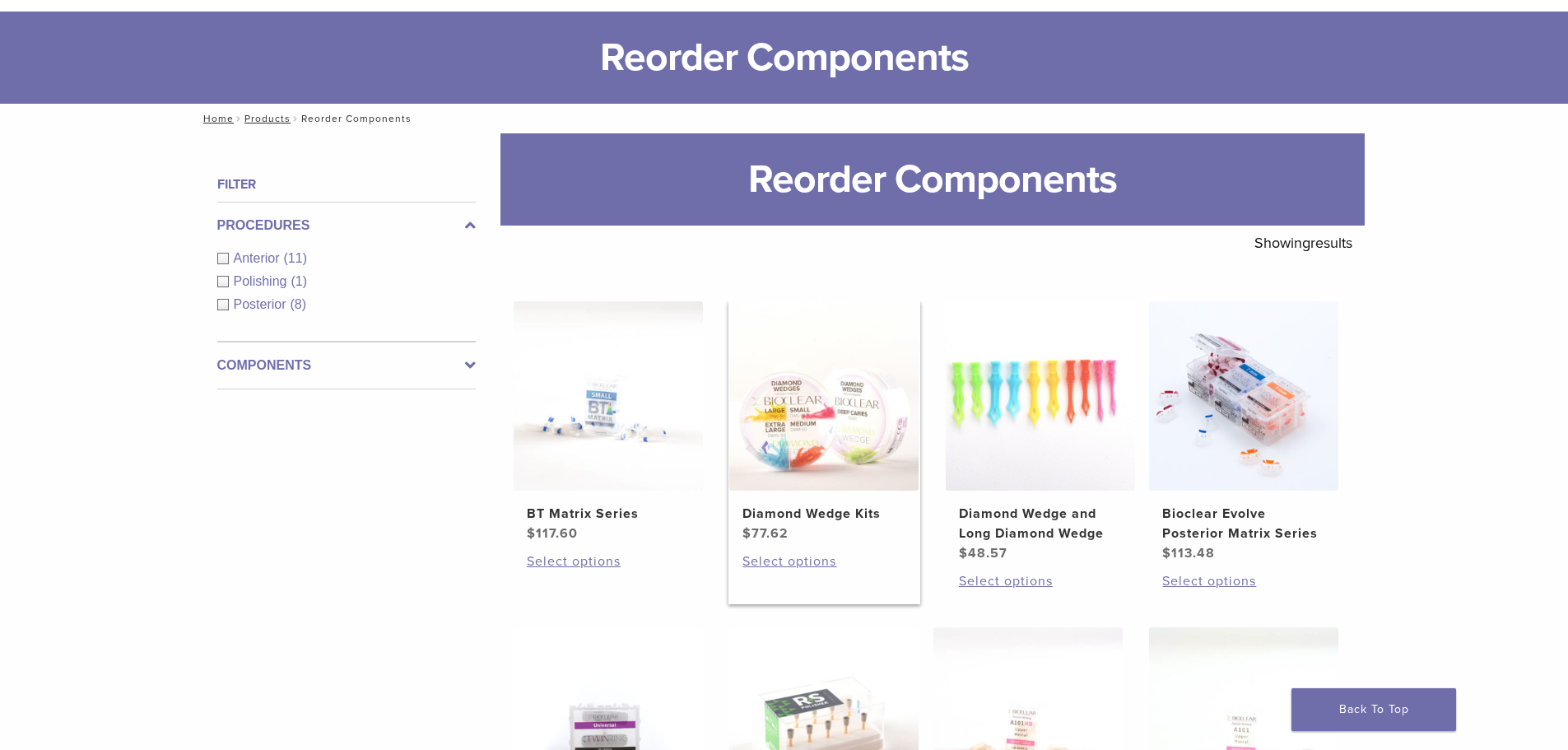
click at [878, 476] on img at bounding box center [823, 395] width 189 height 189
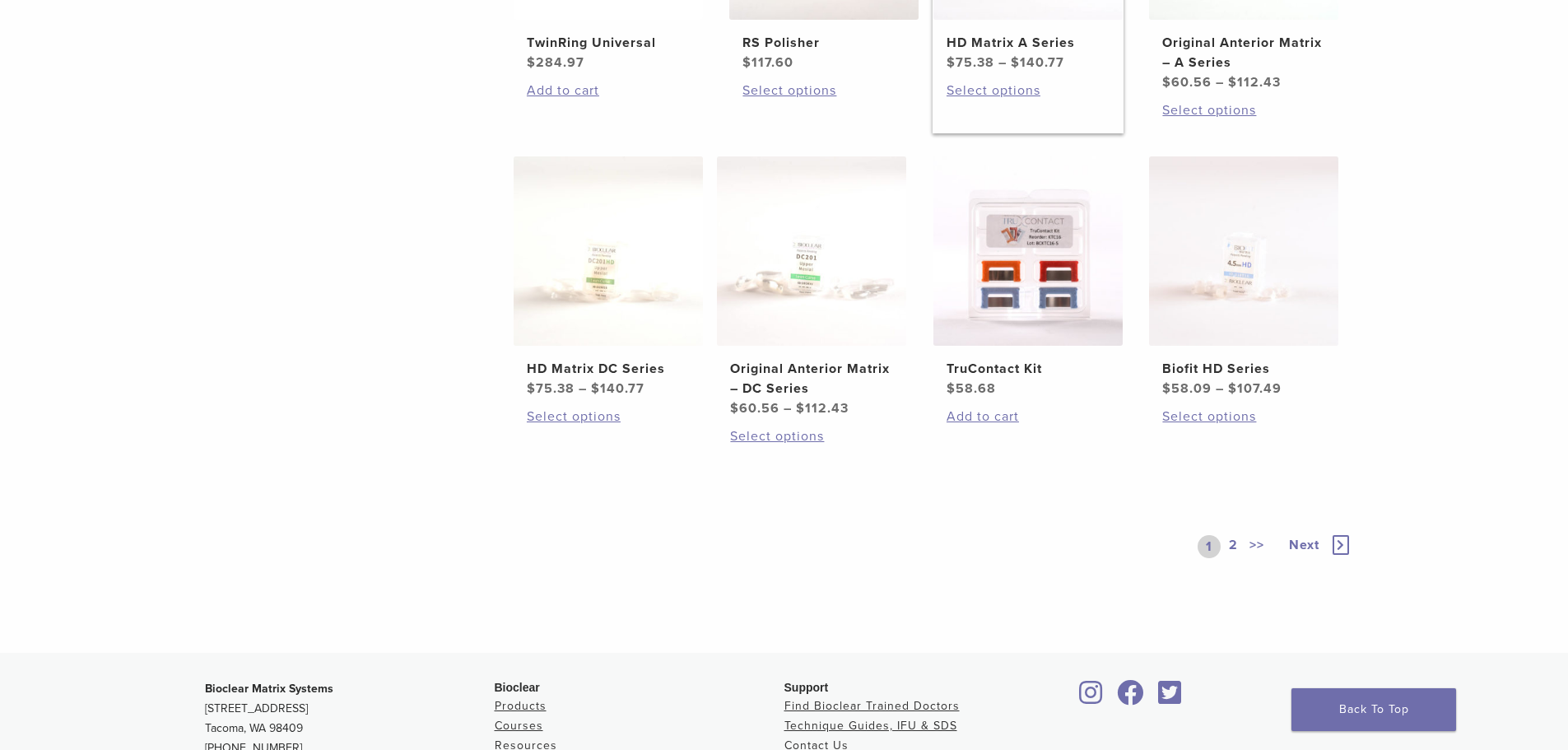
scroll to position [905, 0]
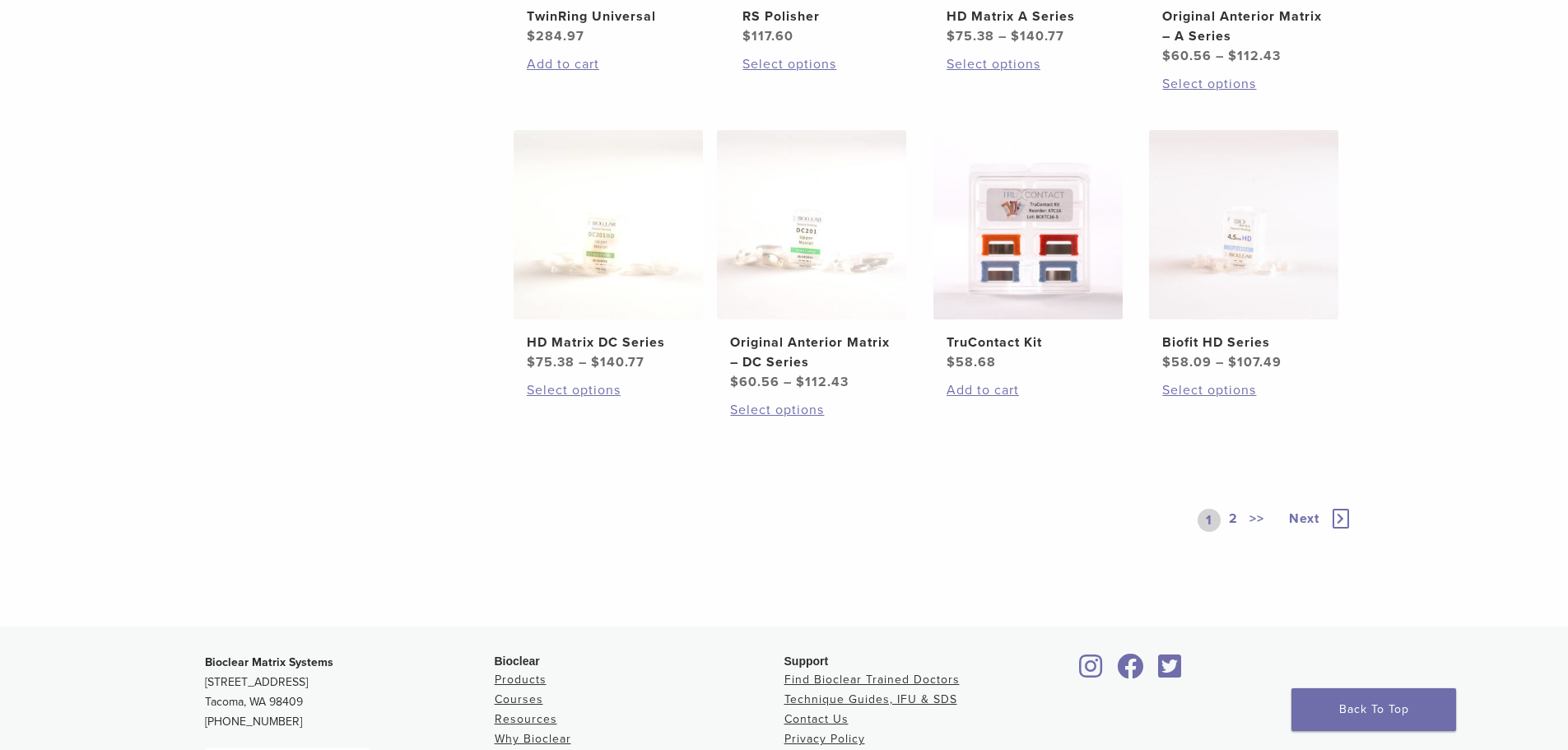
click at [1236, 517] on link "2" at bounding box center [1233, 520] width 16 height 23
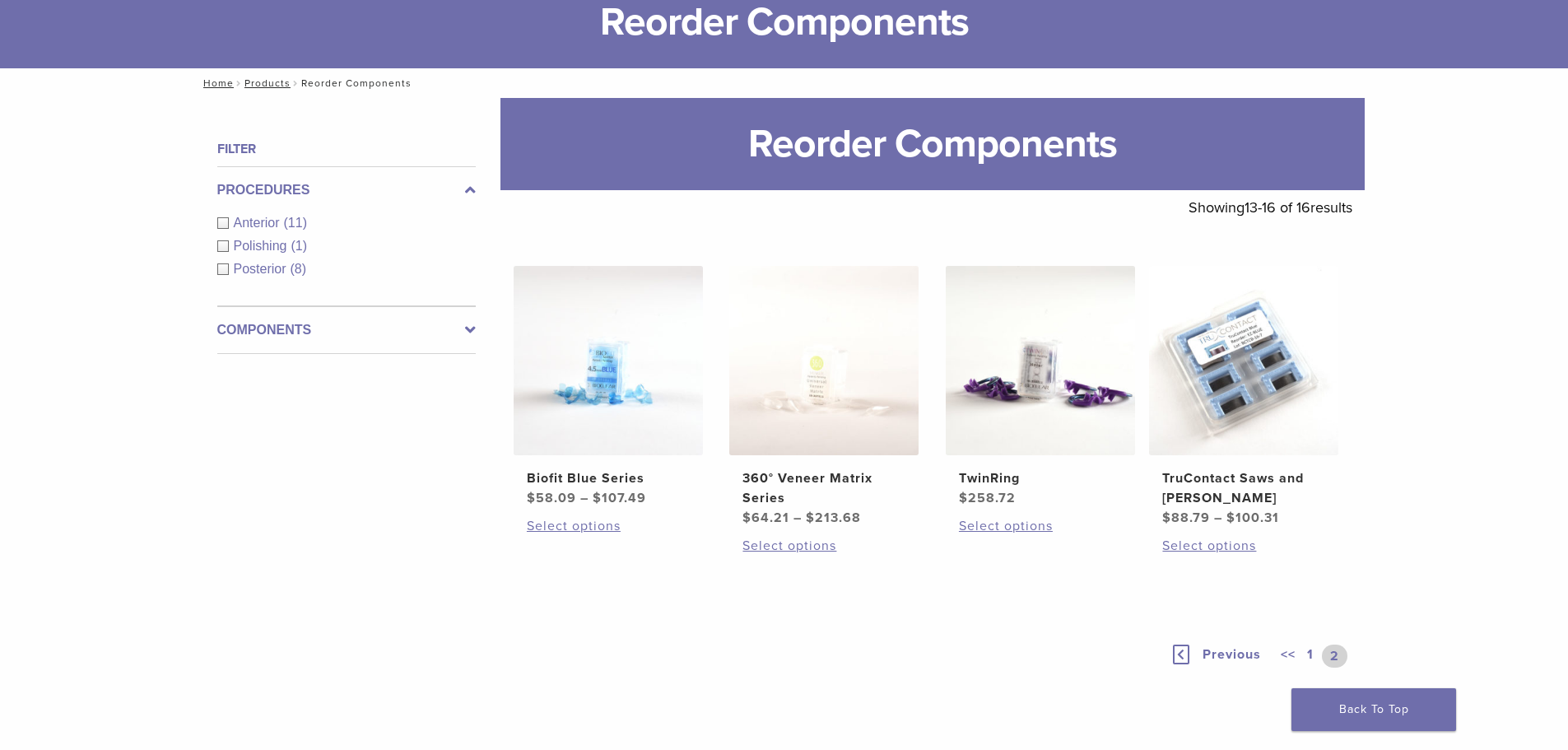
scroll to position [112, 0]
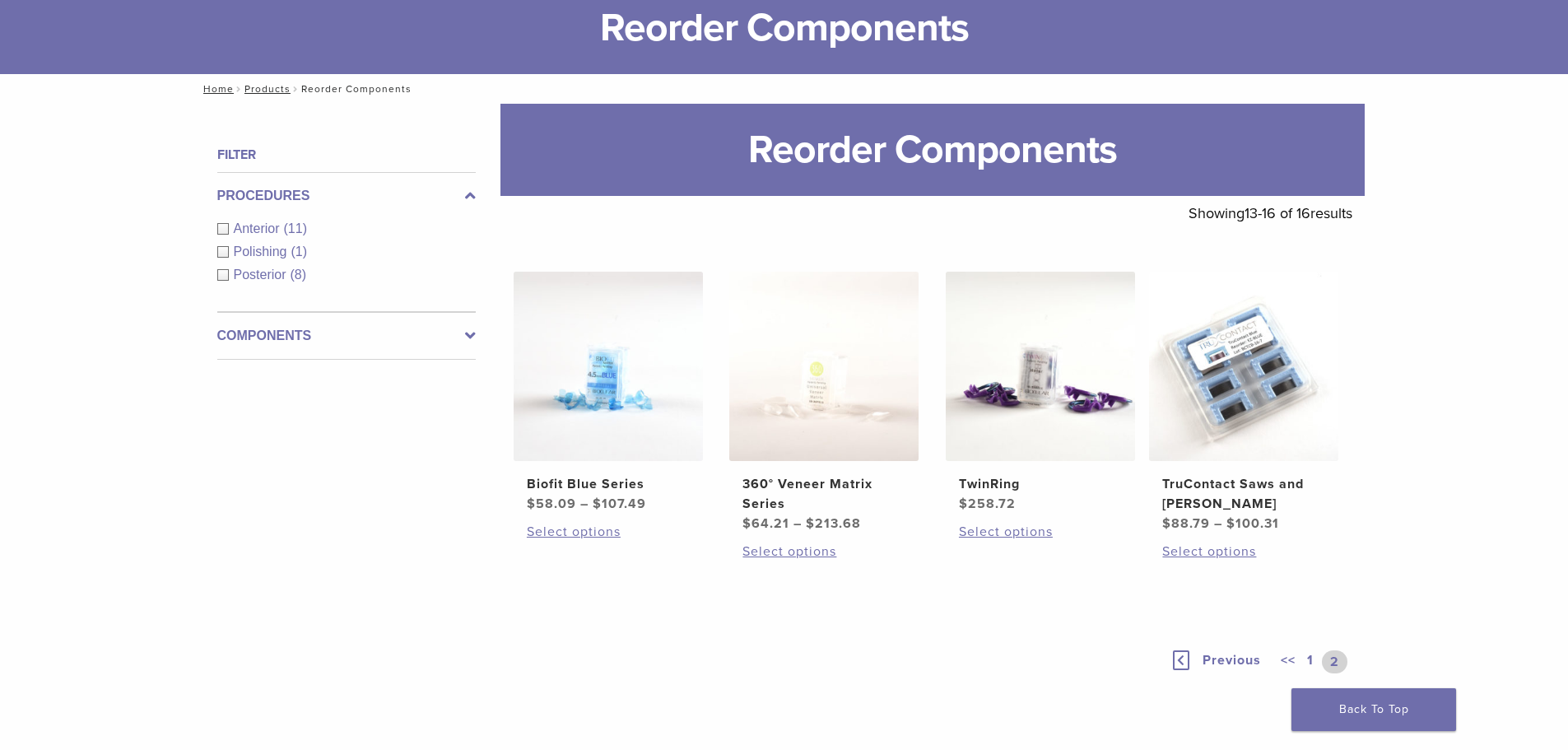
click at [282, 276] on span "Posterior" at bounding box center [262, 274] width 57 height 14
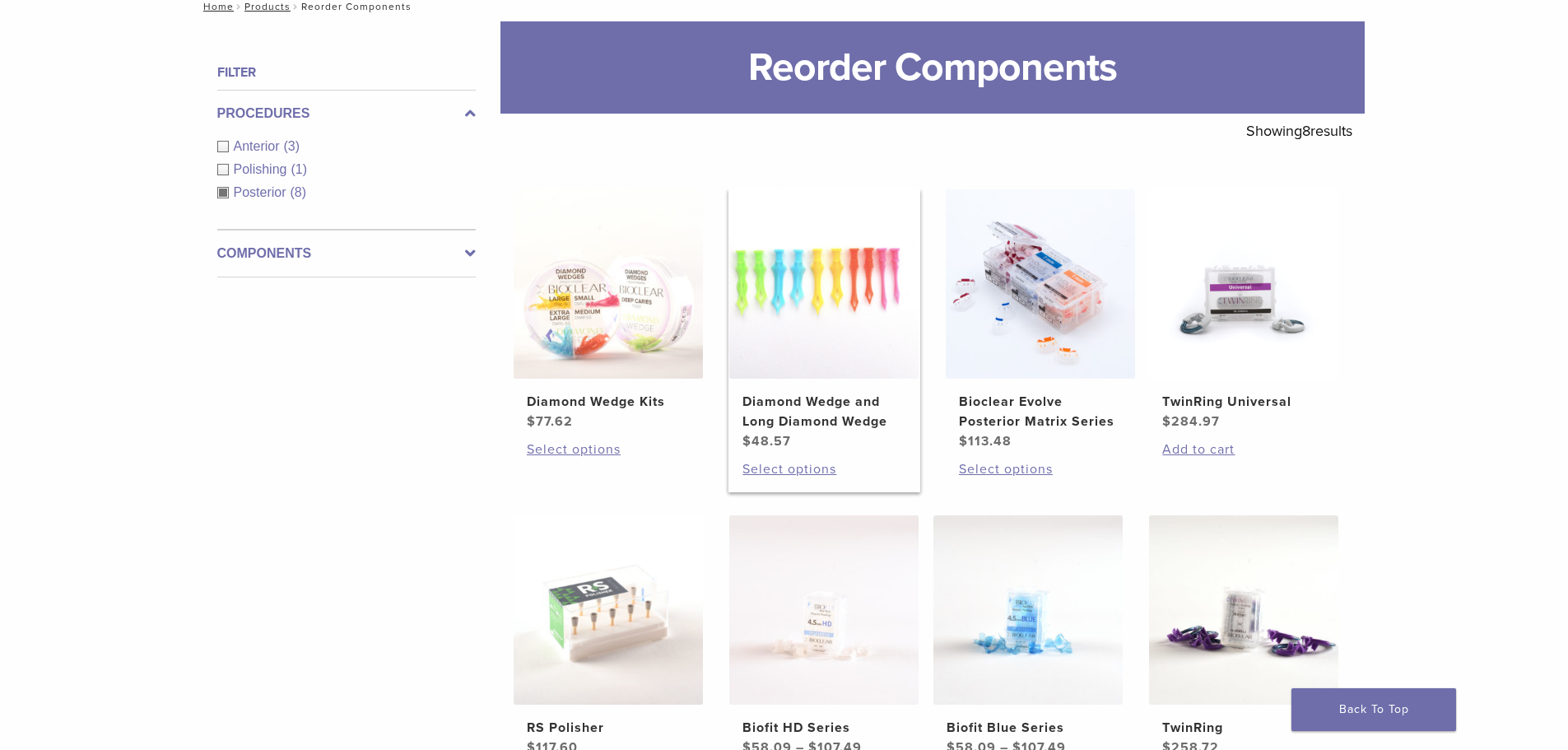
scroll to position [276, 0]
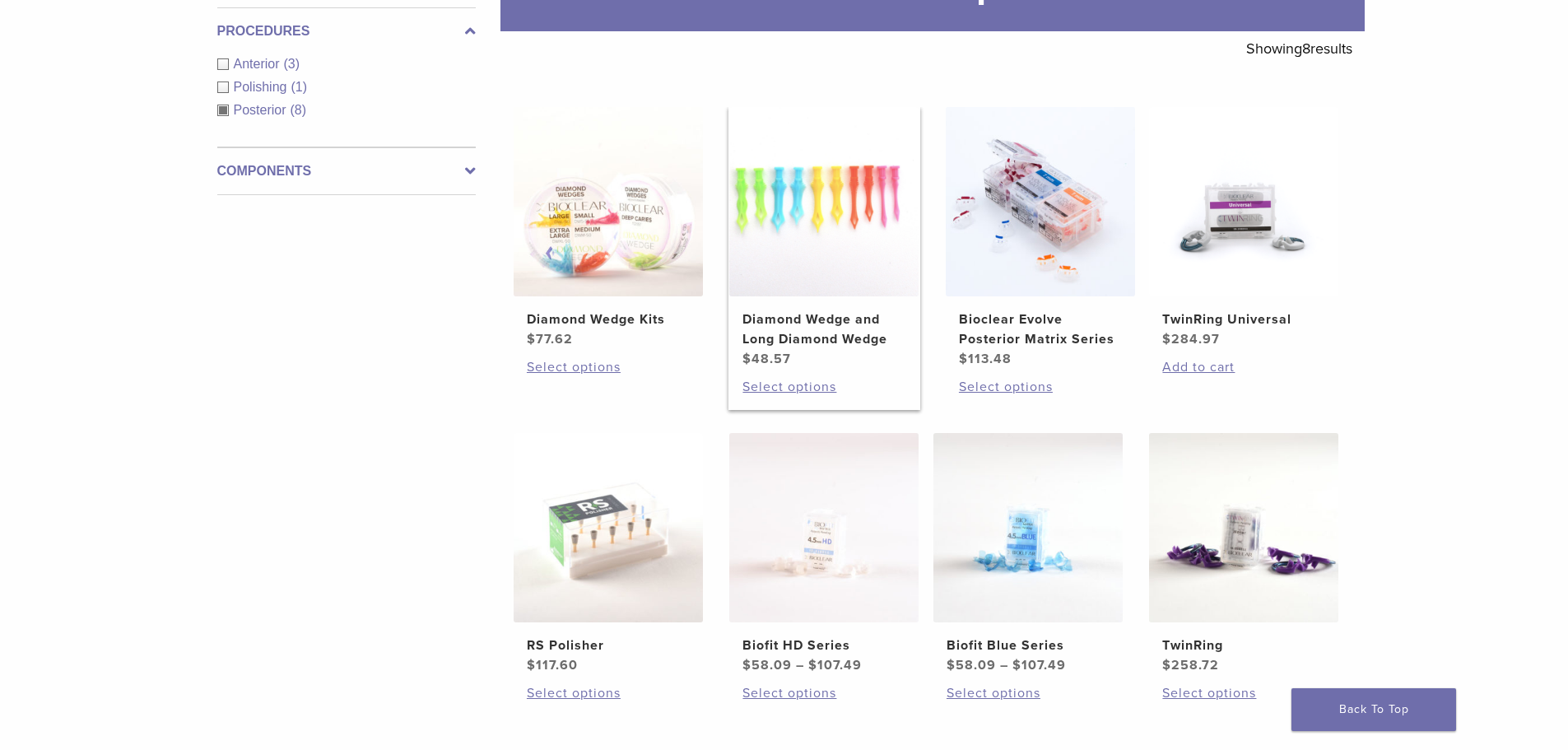
click at [841, 308] on link "Diamond Wedge and Long Diamond Wedge $ 48.57" at bounding box center [824, 237] width 192 height 262
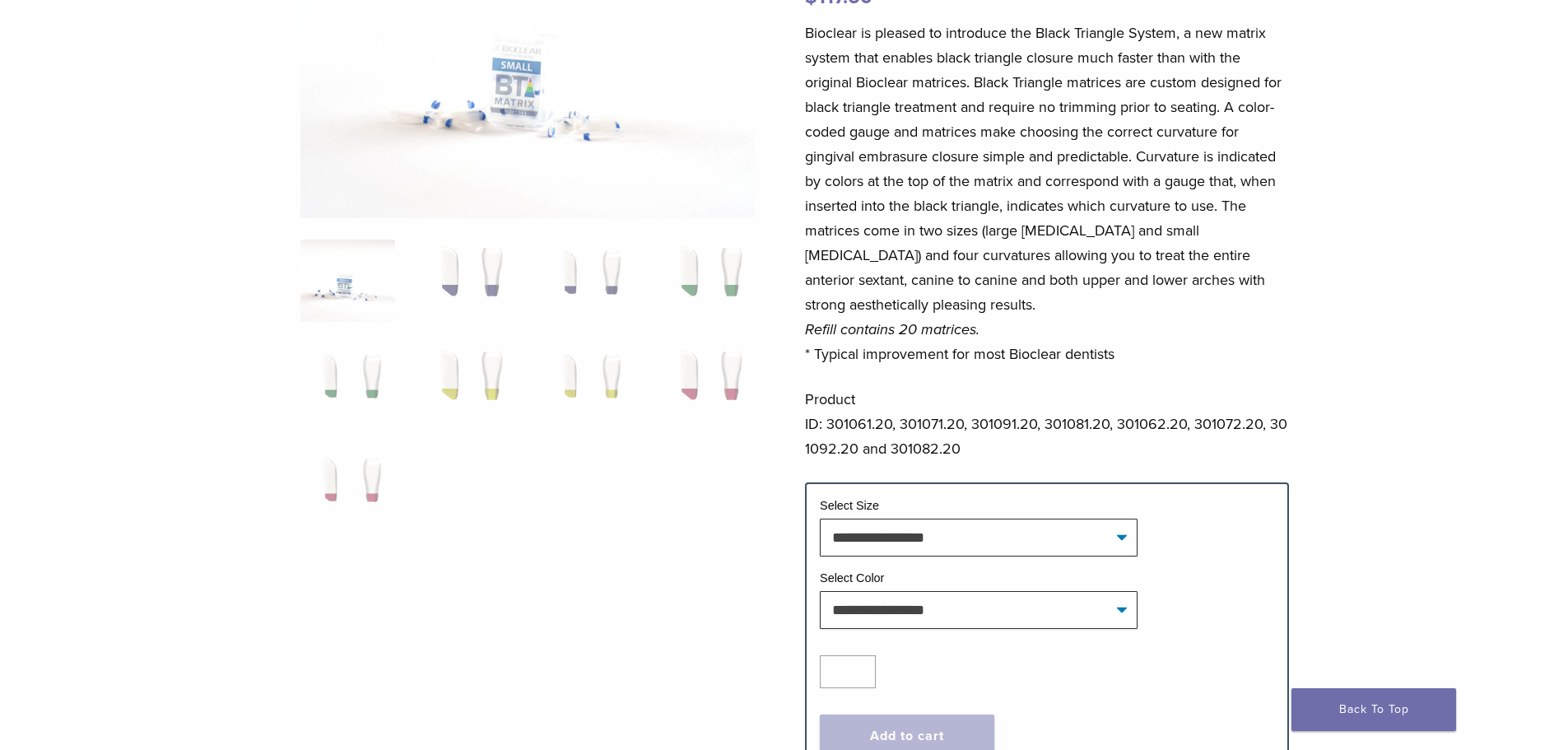
scroll to position [247, 0]
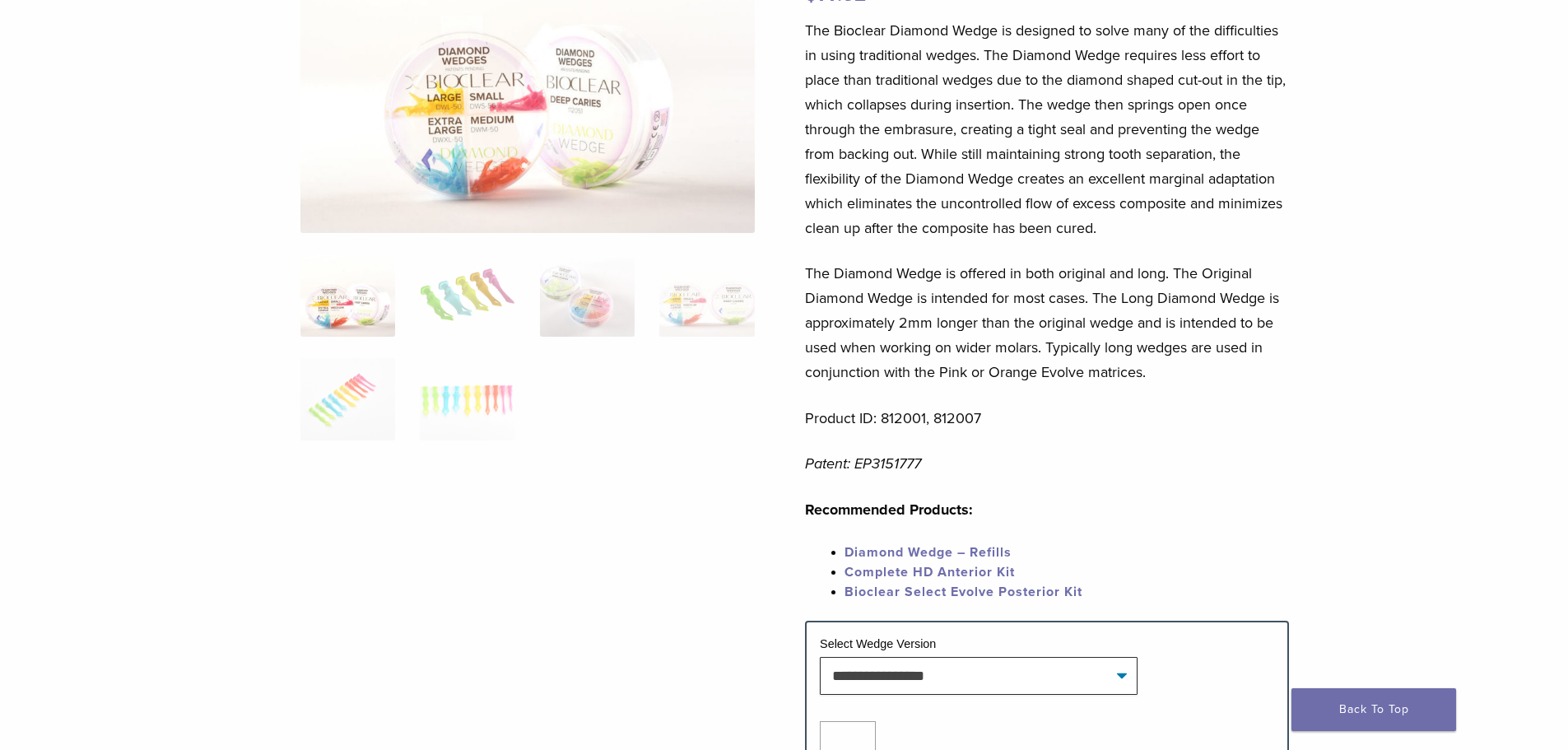
scroll to position [247, 0]
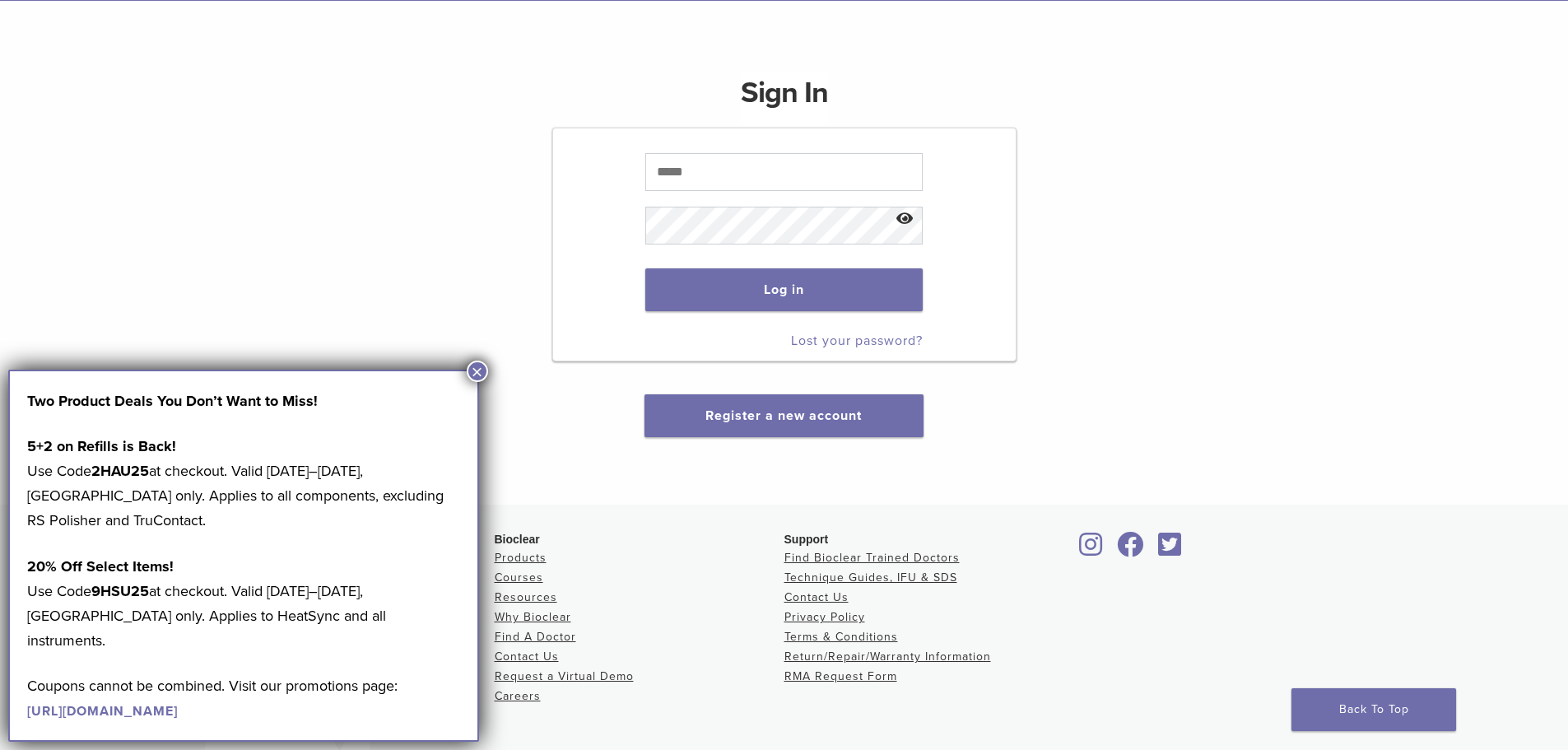
scroll to position [165, 0]
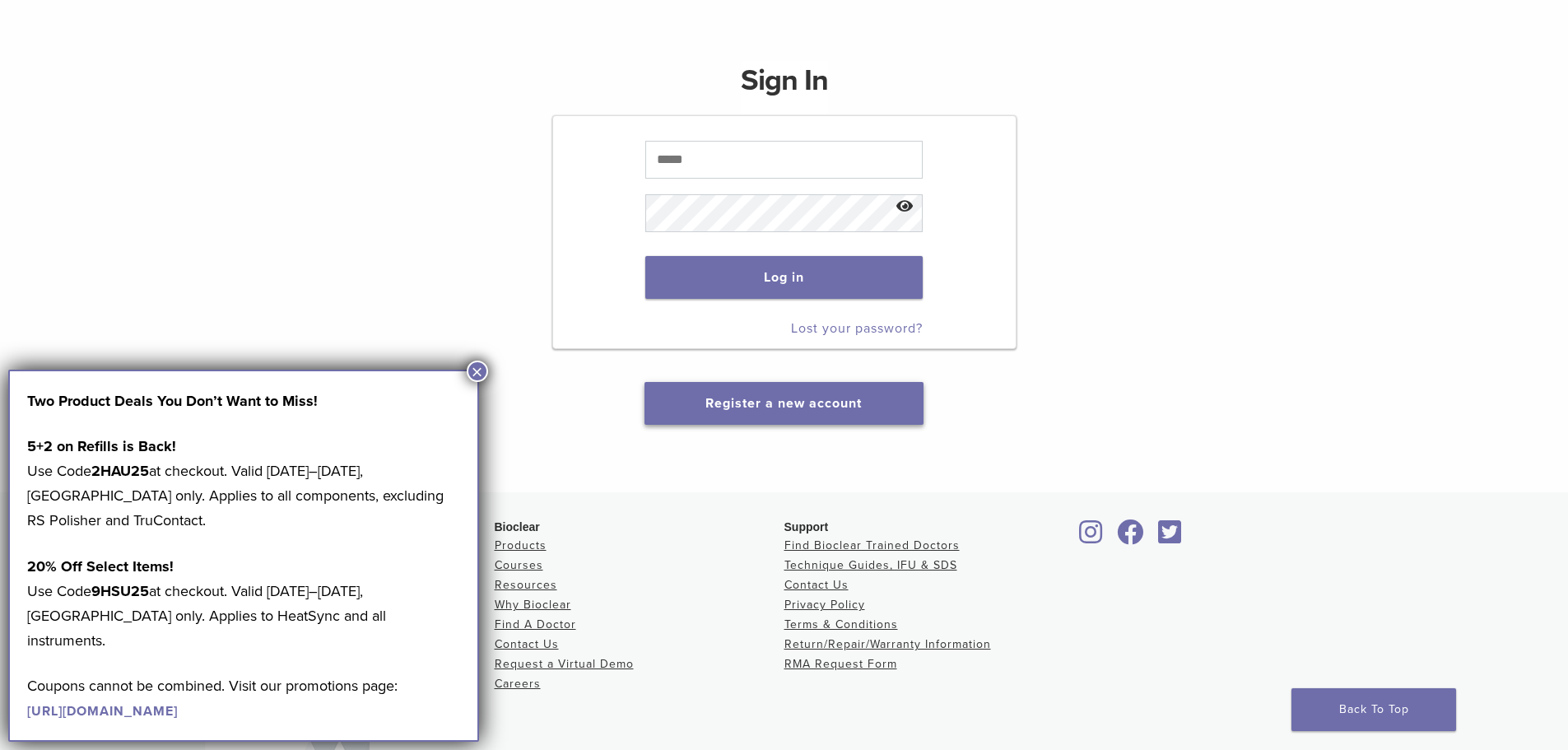
click at [748, 394] on button "Register a new account" at bounding box center [784, 404] width 278 height 43
click at [571, 412] on div "Sign In Log in Lost your password? Register a new account" at bounding box center [784, 233] width 464 height 383
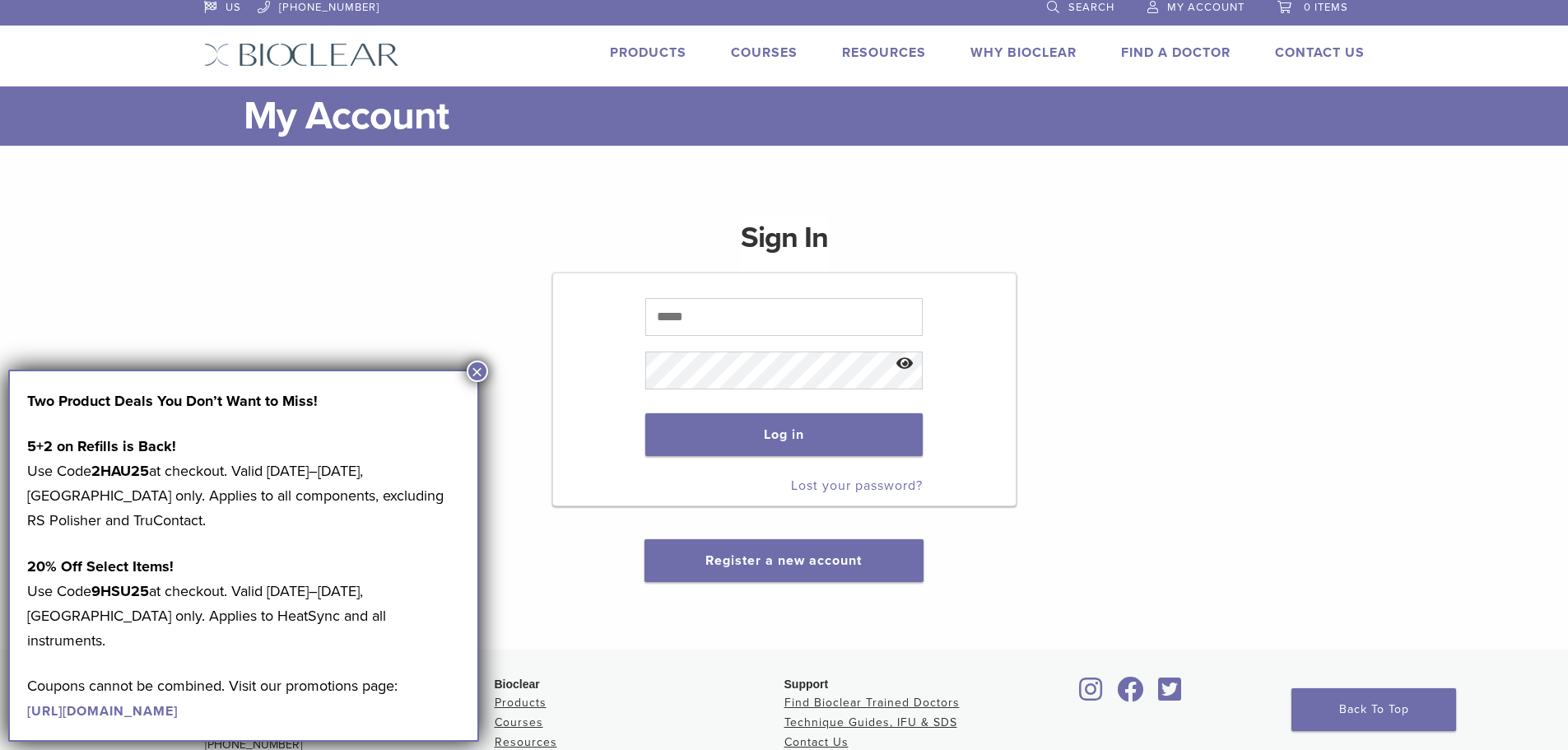
scroll to position [0, 0]
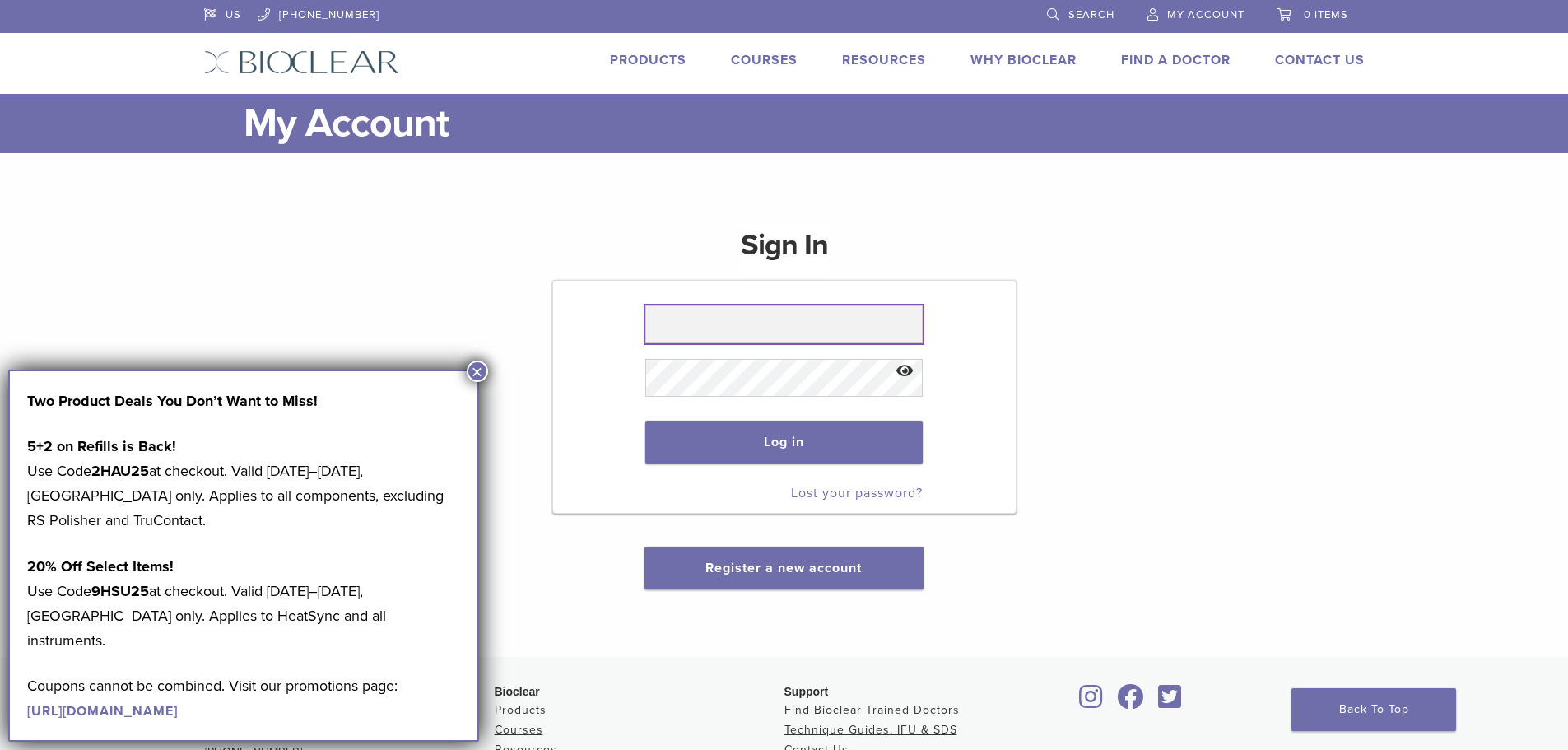
click at [690, 317] on input "text" at bounding box center [784, 325] width 277 height 38
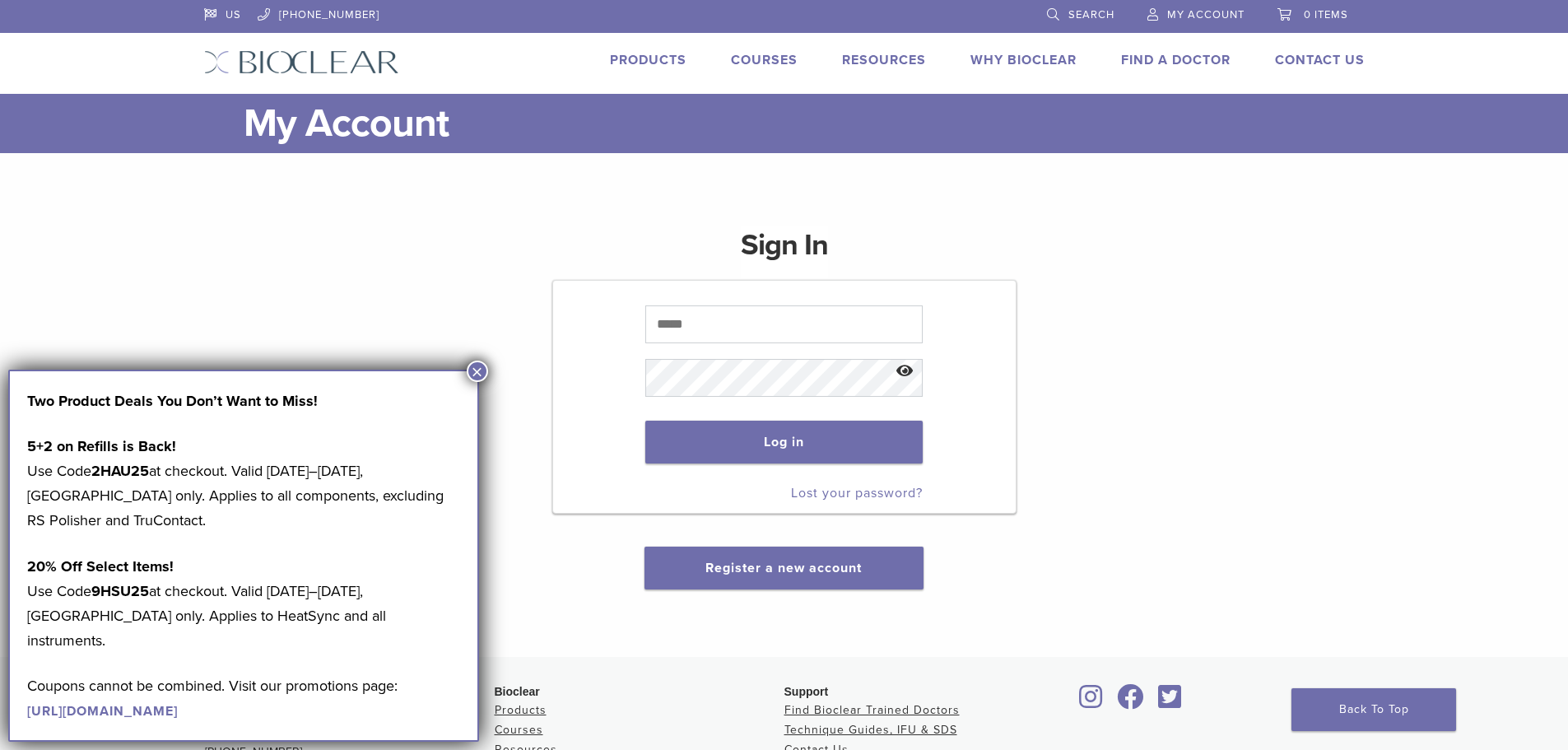
click at [475, 258] on div "Sign In Log in Lost your password? Register a new account" at bounding box center [784, 397] width 1161 height 383
click at [806, 347] on p at bounding box center [784, 324] width 277 height 54
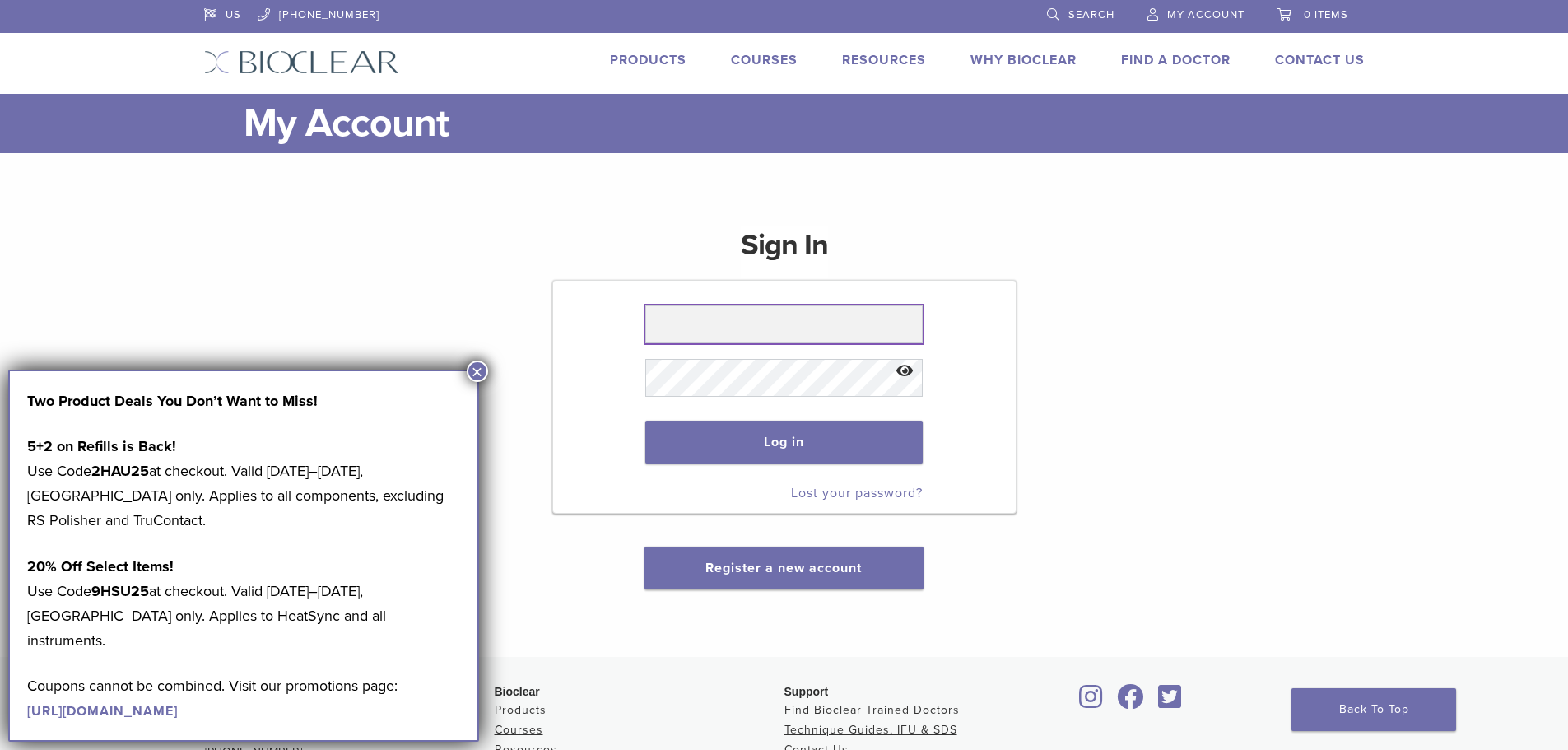
click at [797, 333] on input "text" at bounding box center [784, 325] width 277 height 38
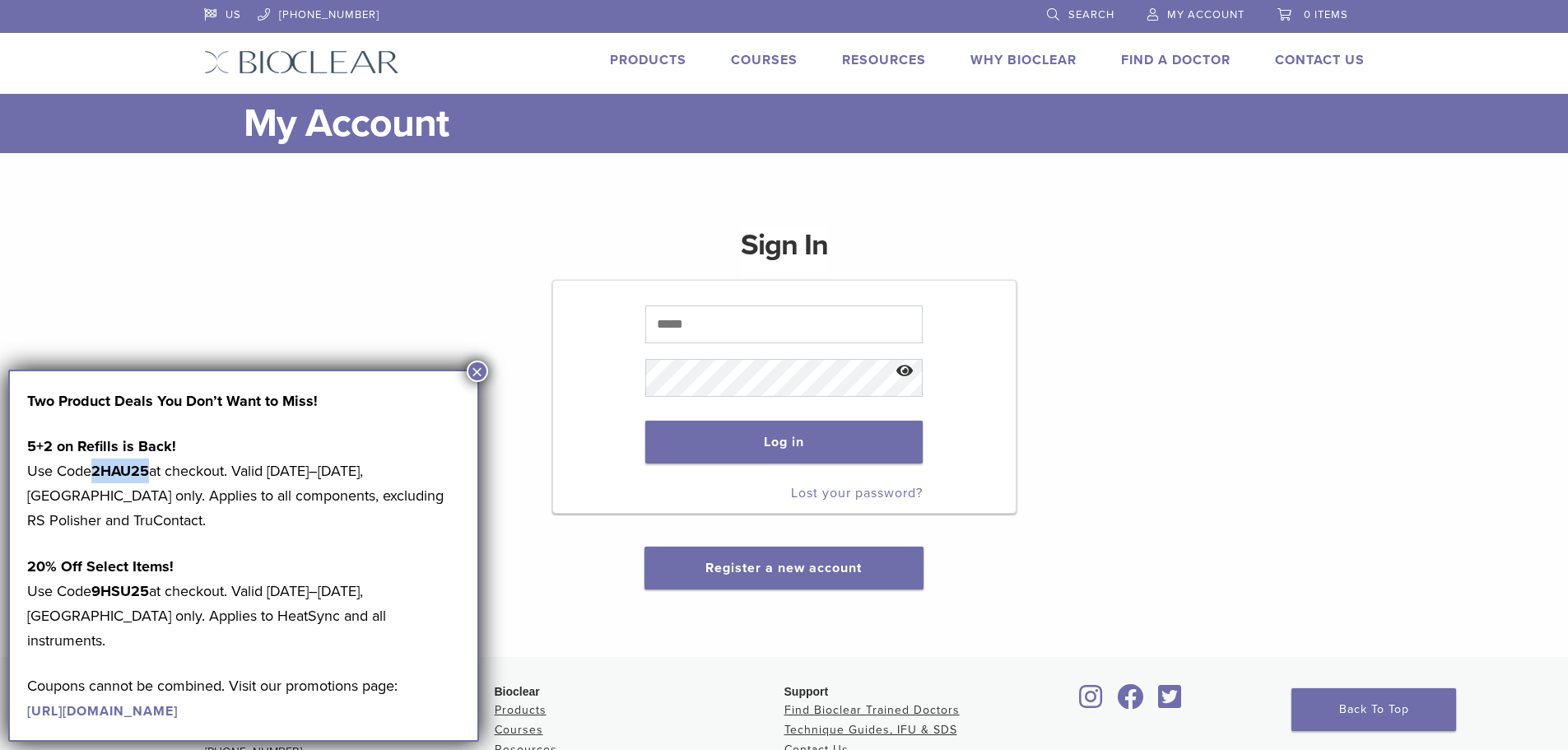
drag, startPoint x: 154, startPoint y: 470, endPoint x: 95, endPoint y: 475, distance: 59.2
click at [95, 475] on p "5+2 on Refills is Back! Use Code 2HAU25 at checkout. Valid August 1–31, 2025, U…" at bounding box center [243, 483] width 433 height 98
copy strong "2HAU25"
click at [460, 255] on div "Sign In Log in Lost your password? Register a new account" at bounding box center [784, 397] width 1161 height 383
click at [453, 265] on div "Sign In Log in Lost your password? Register a new account" at bounding box center [784, 397] width 1161 height 383
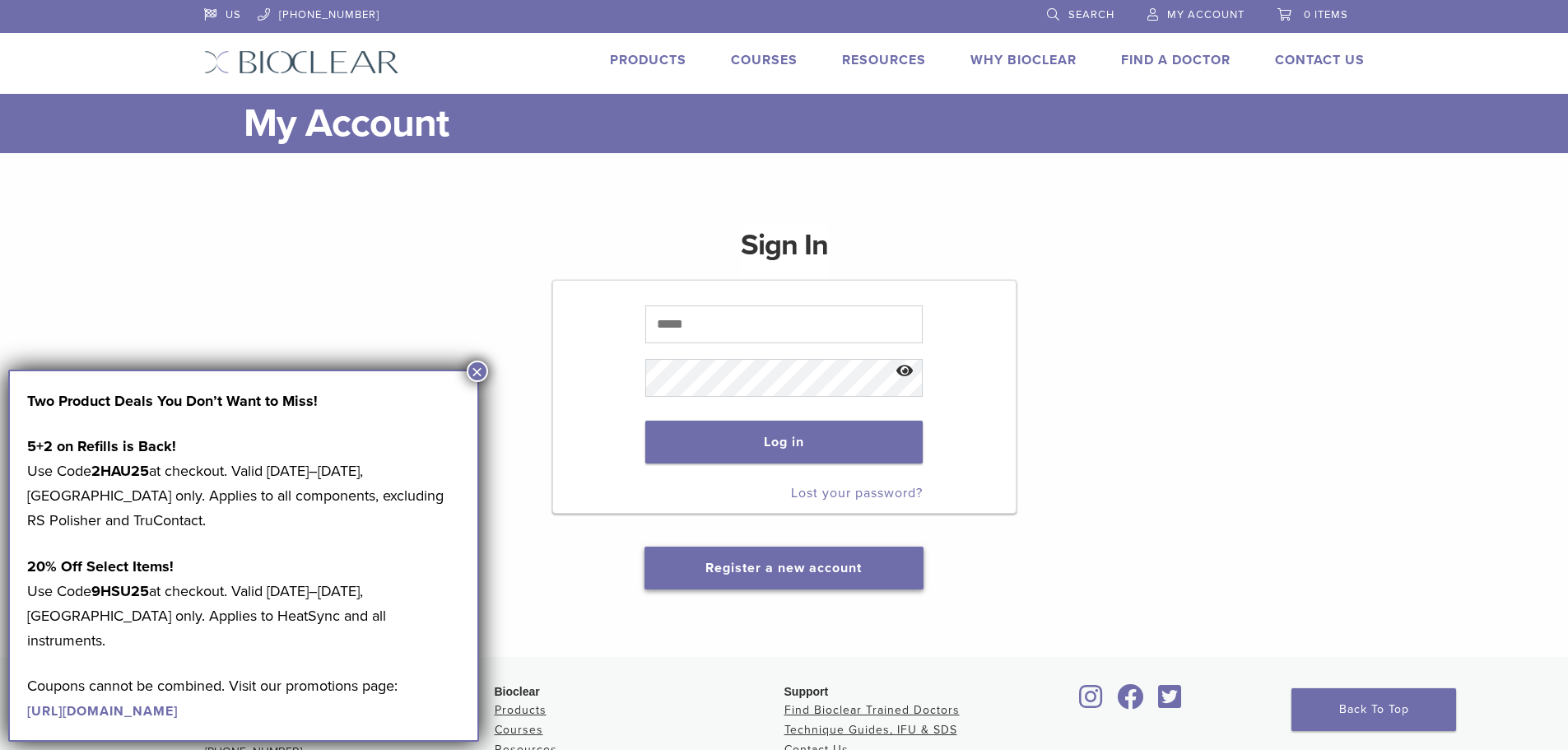
click at [721, 568] on link "Register a new account" at bounding box center [783, 568] width 156 height 16
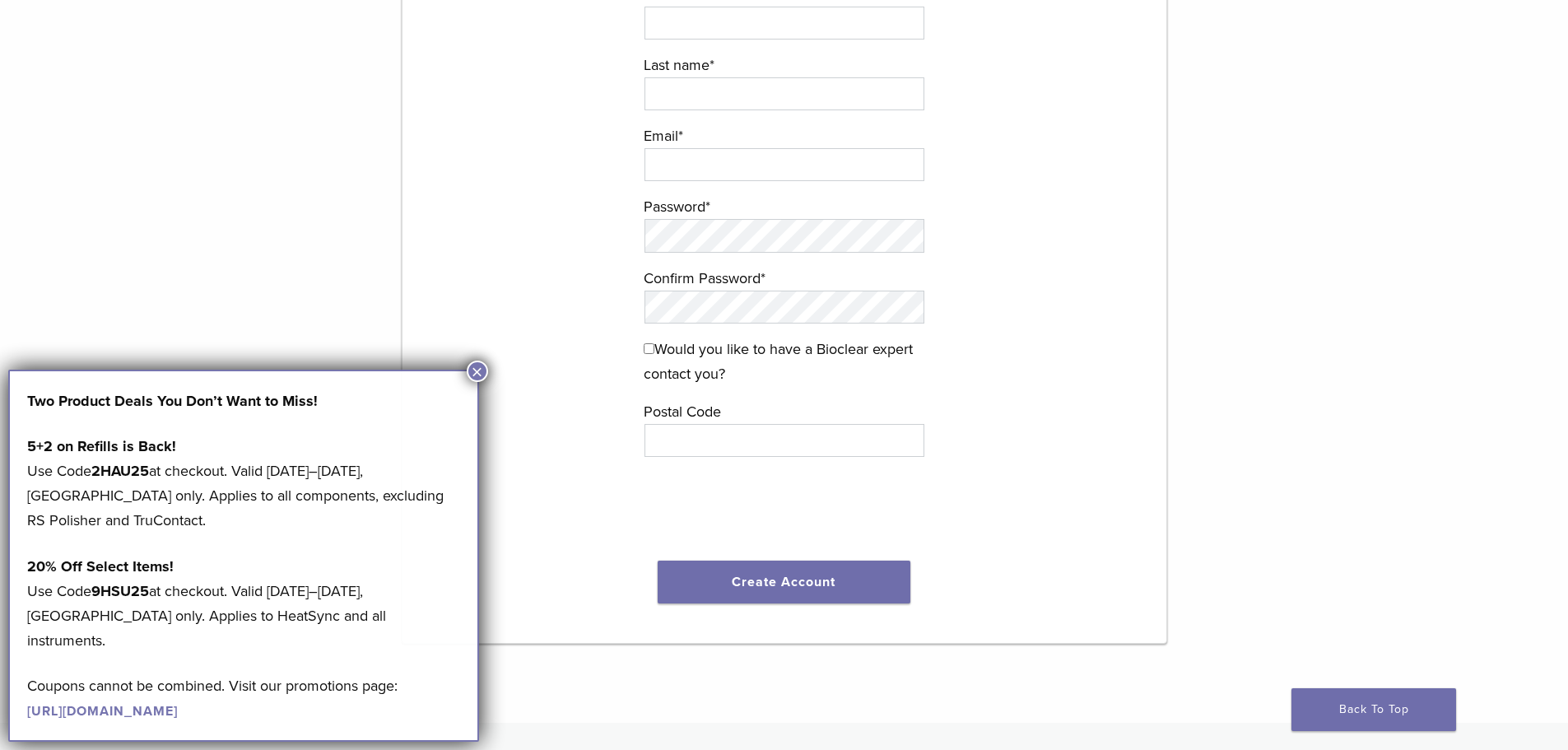
scroll to position [329, 0]
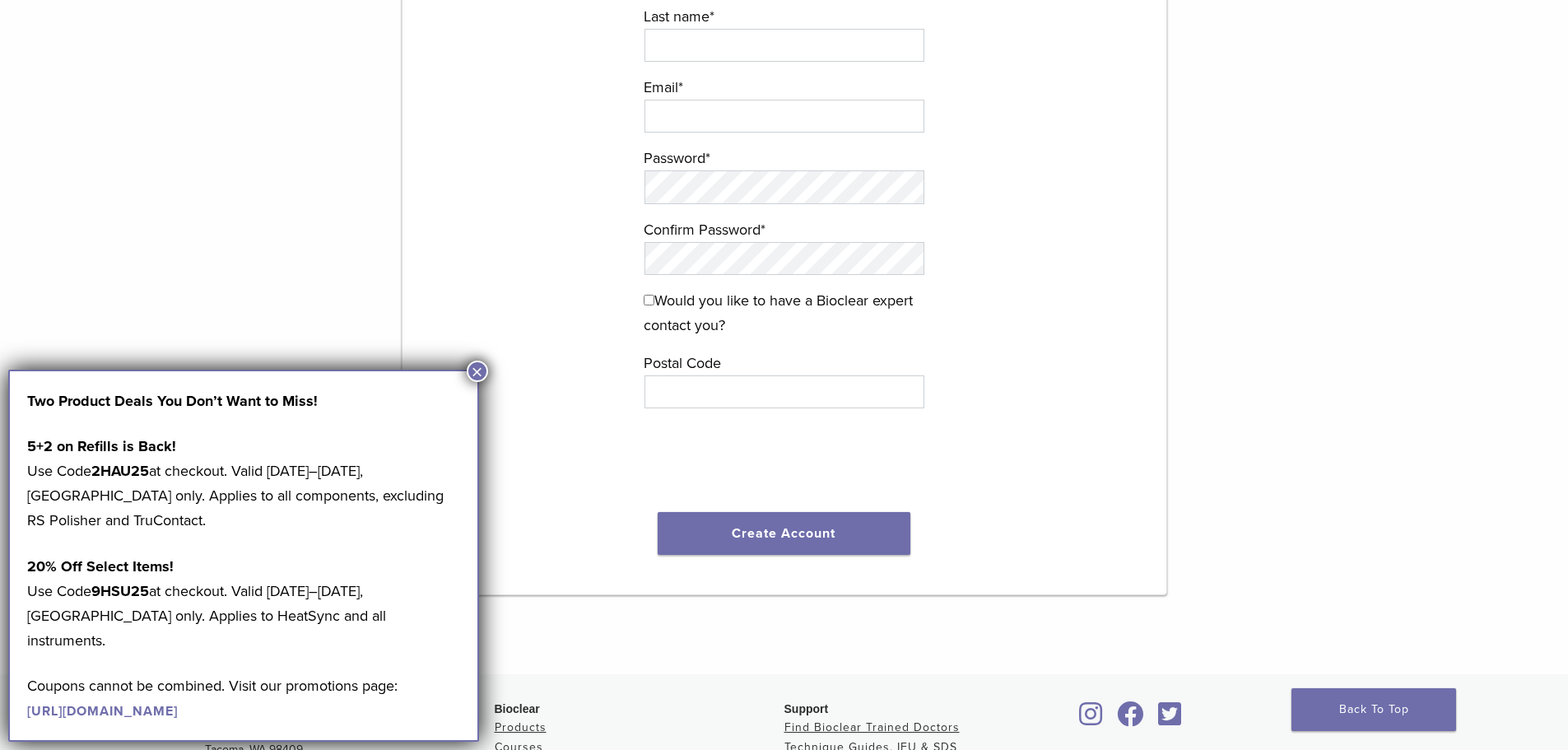
click at [483, 372] on button "×" at bounding box center [477, 371] width 22 height 22
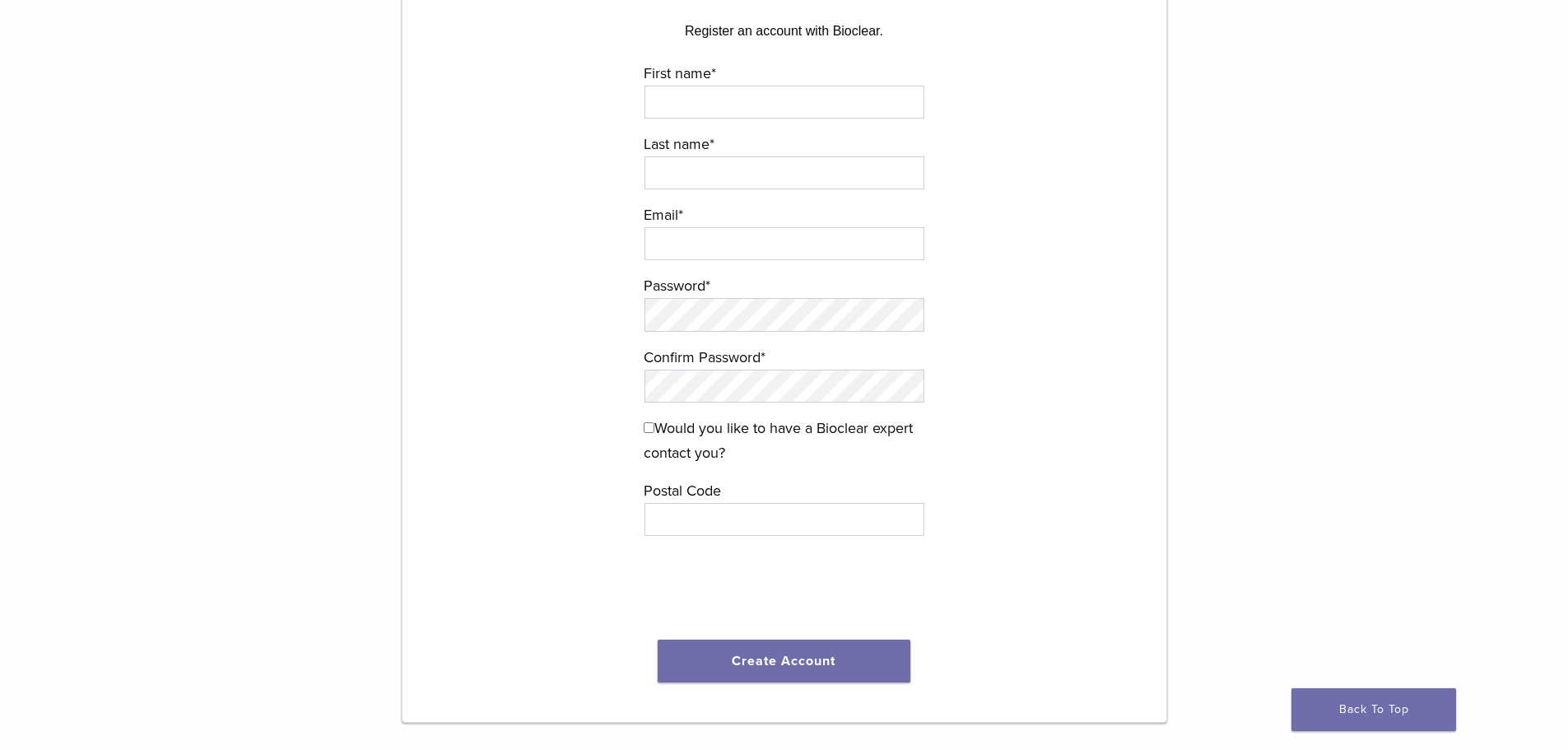
scroll to position [165, 0]
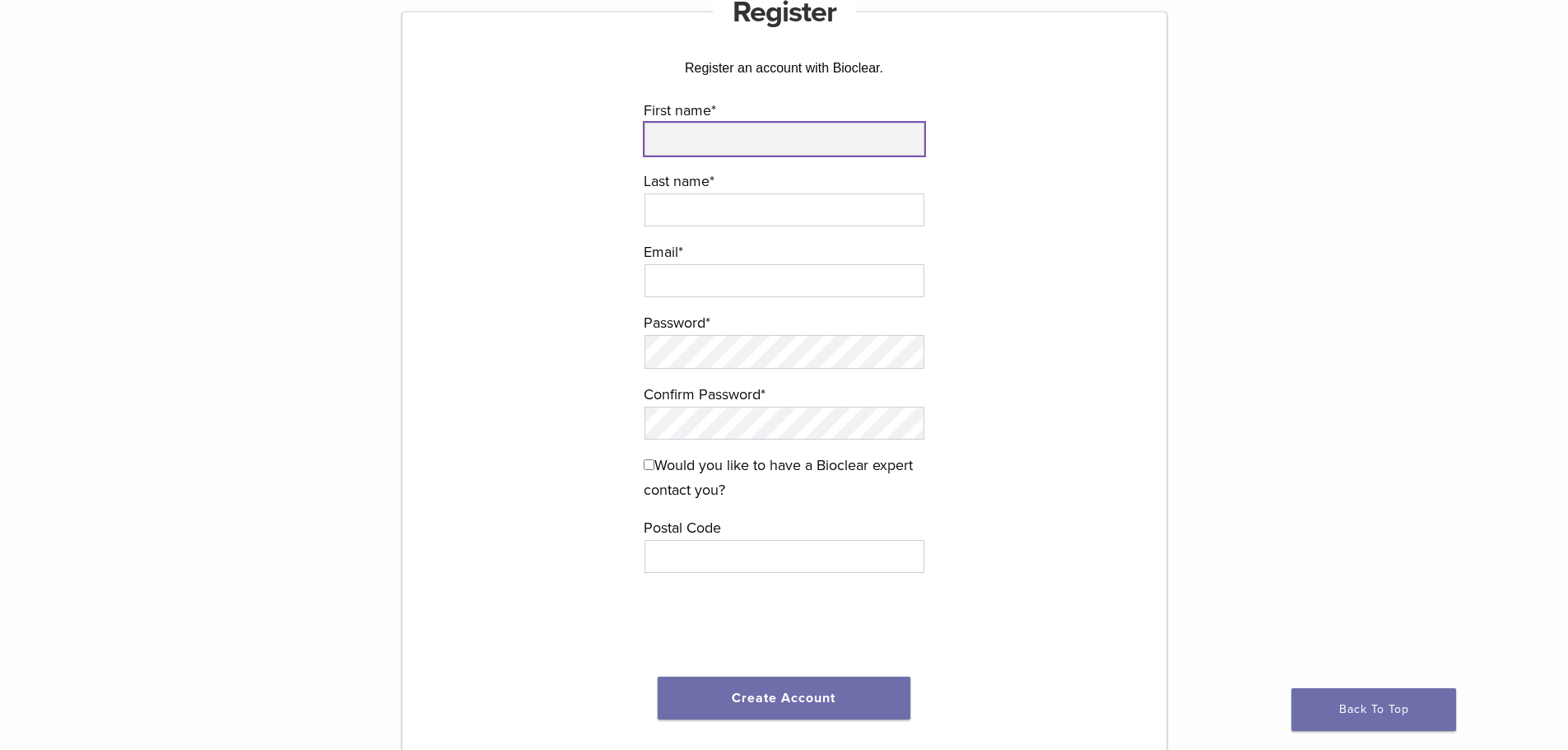
click at [739, 143] on input "First name *" at bounding box center [784, 139] width 280 height 33
